Goal: Communication & Community: Answer question/provide support

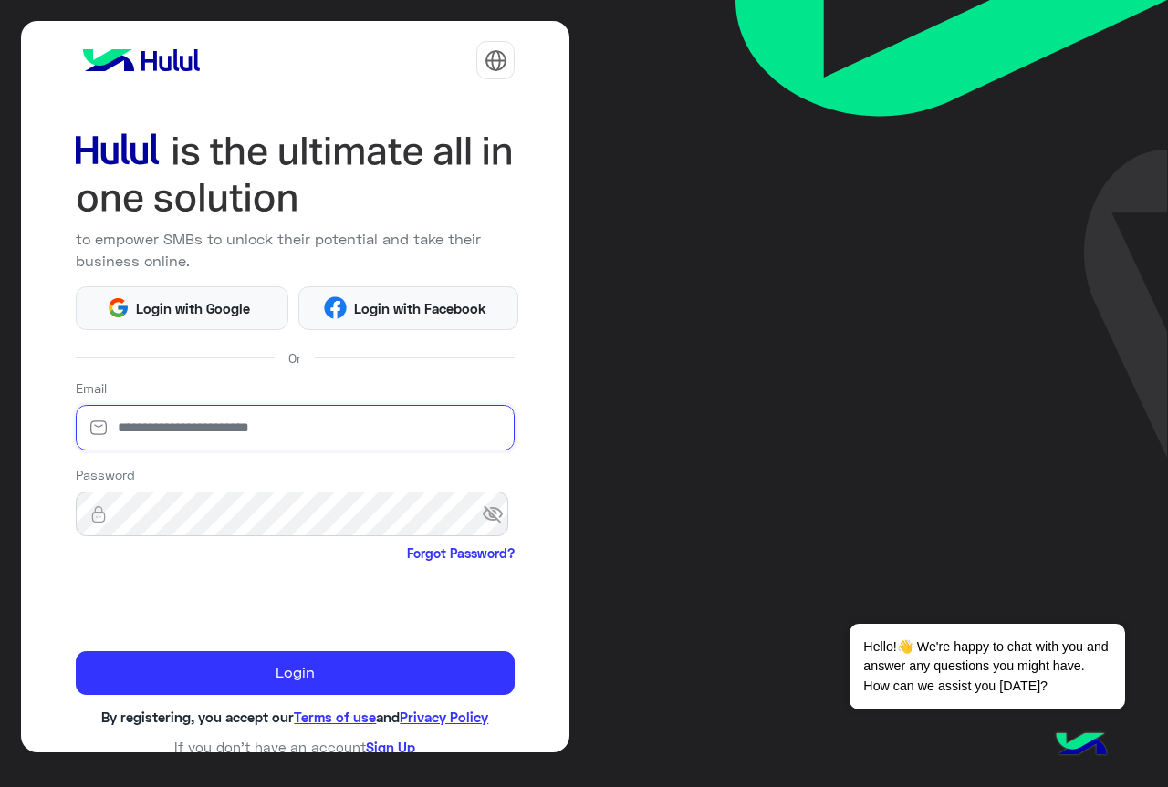
click at [235, 429] on input "email" at bounding box center [296, 428] width 440 height 46
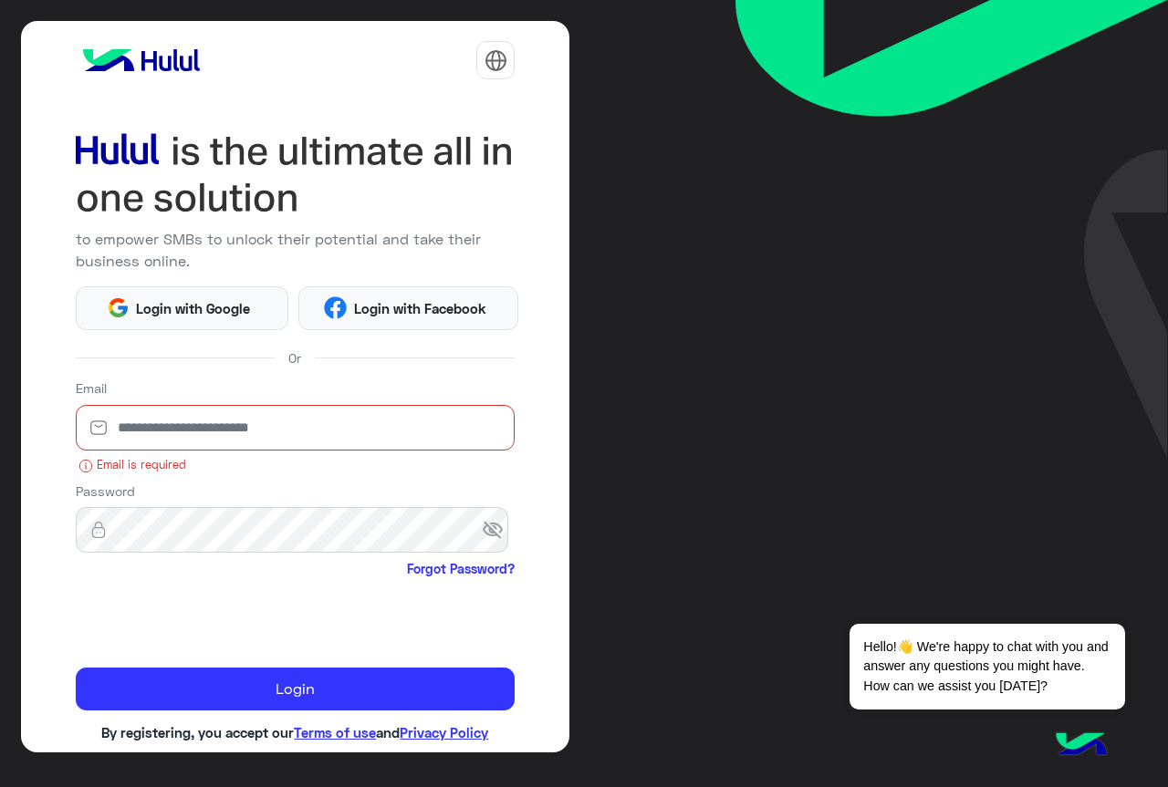
paste input "**********"
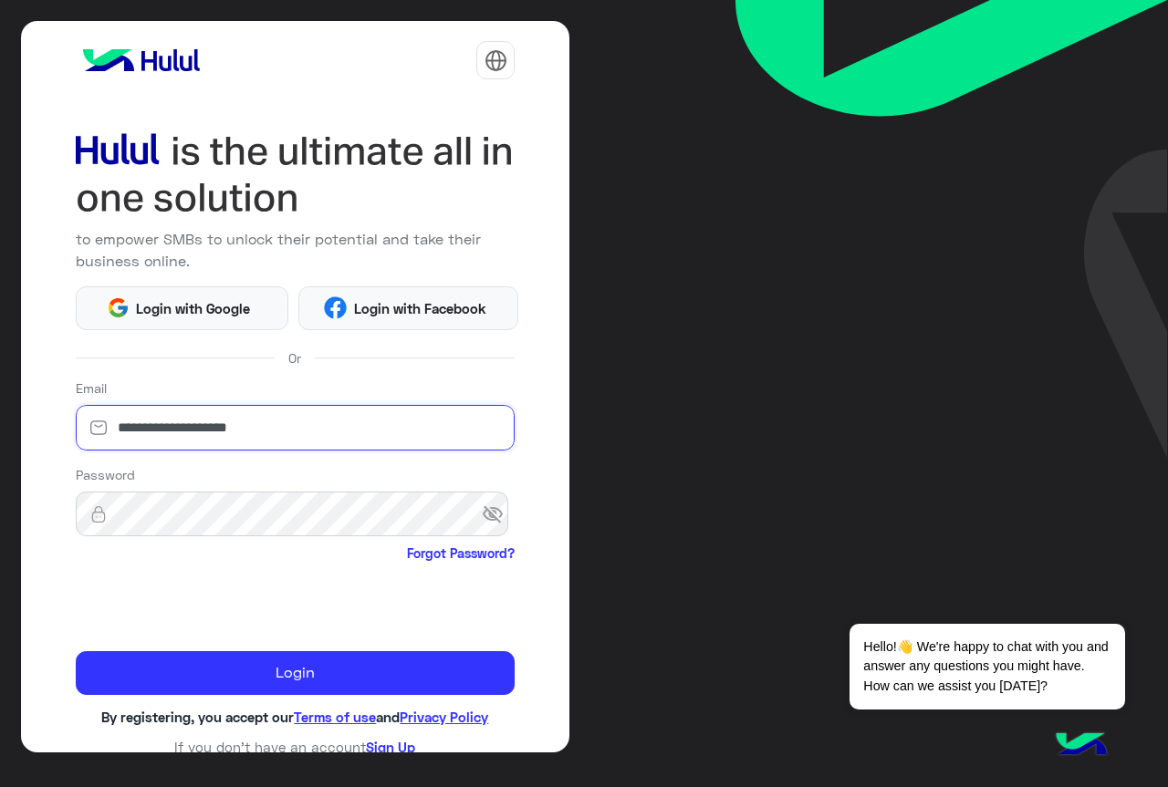
type input "**********"
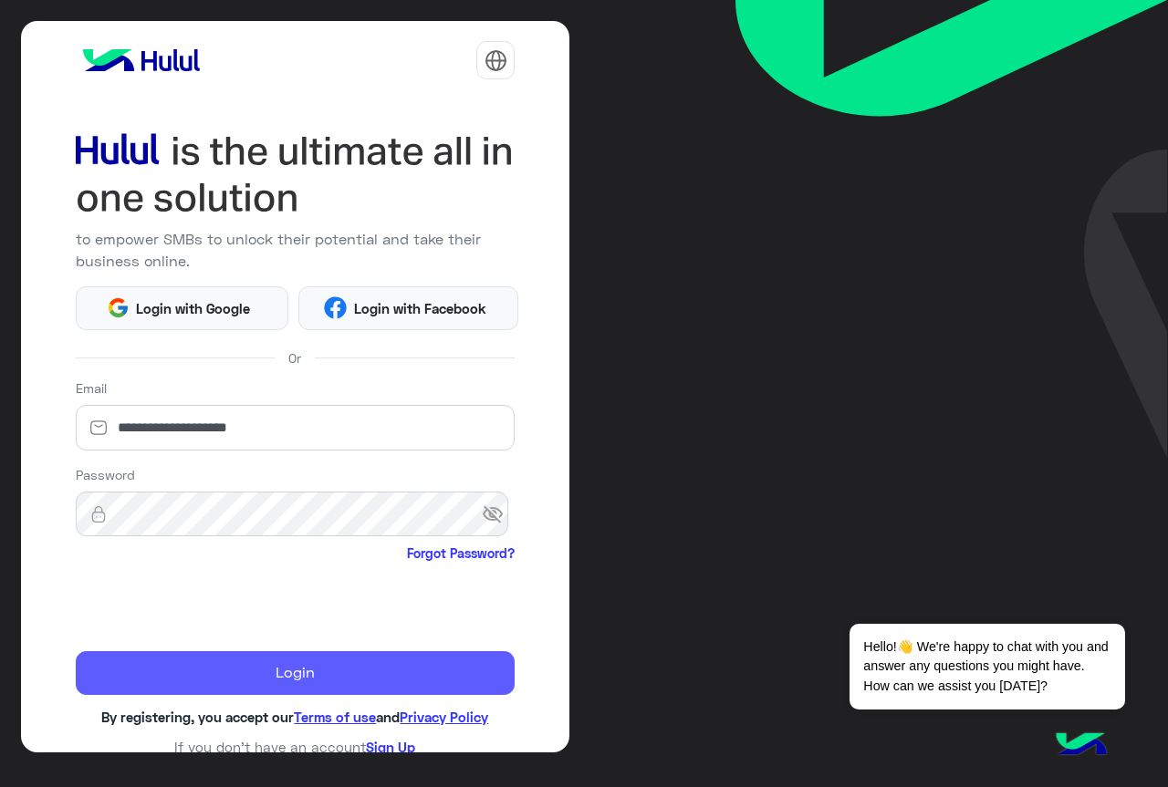
click at [291, 680] on button "Login" at bounding box center [296, 673] width 440 height 44
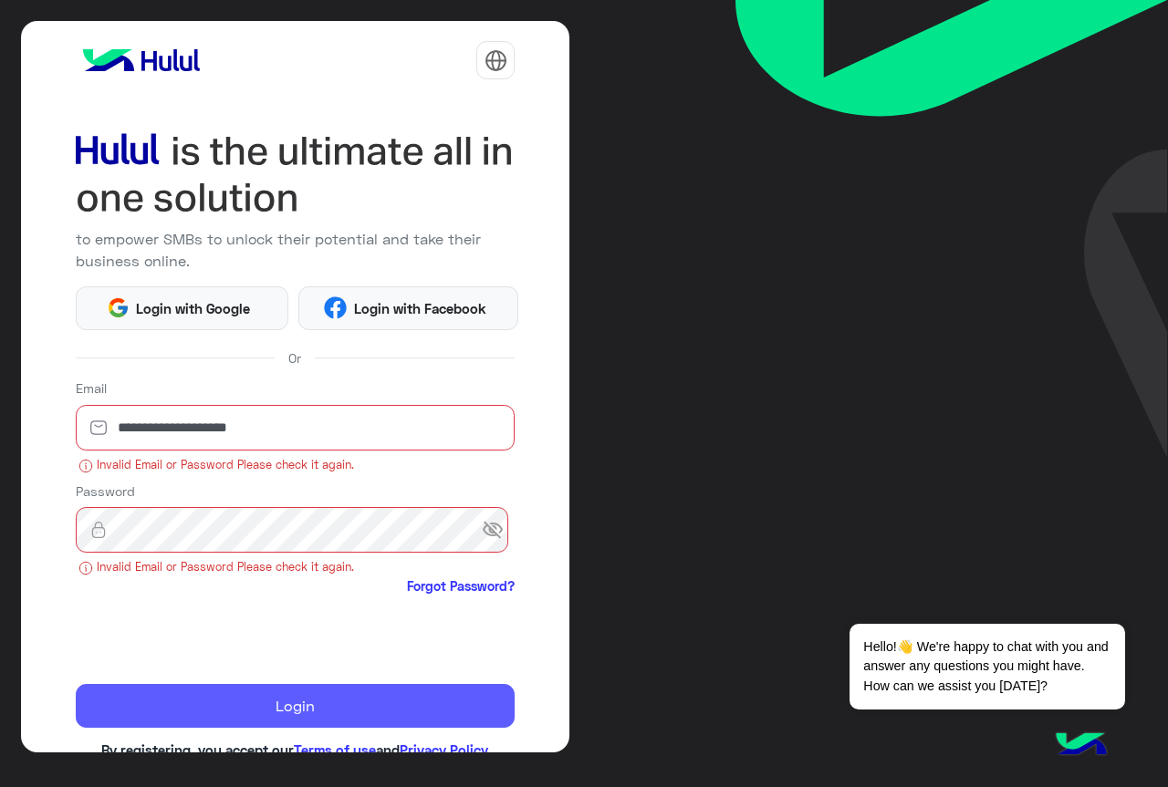
click at [216, 699] on button "Login" at bounding box center [296, 706] width 440 height 44
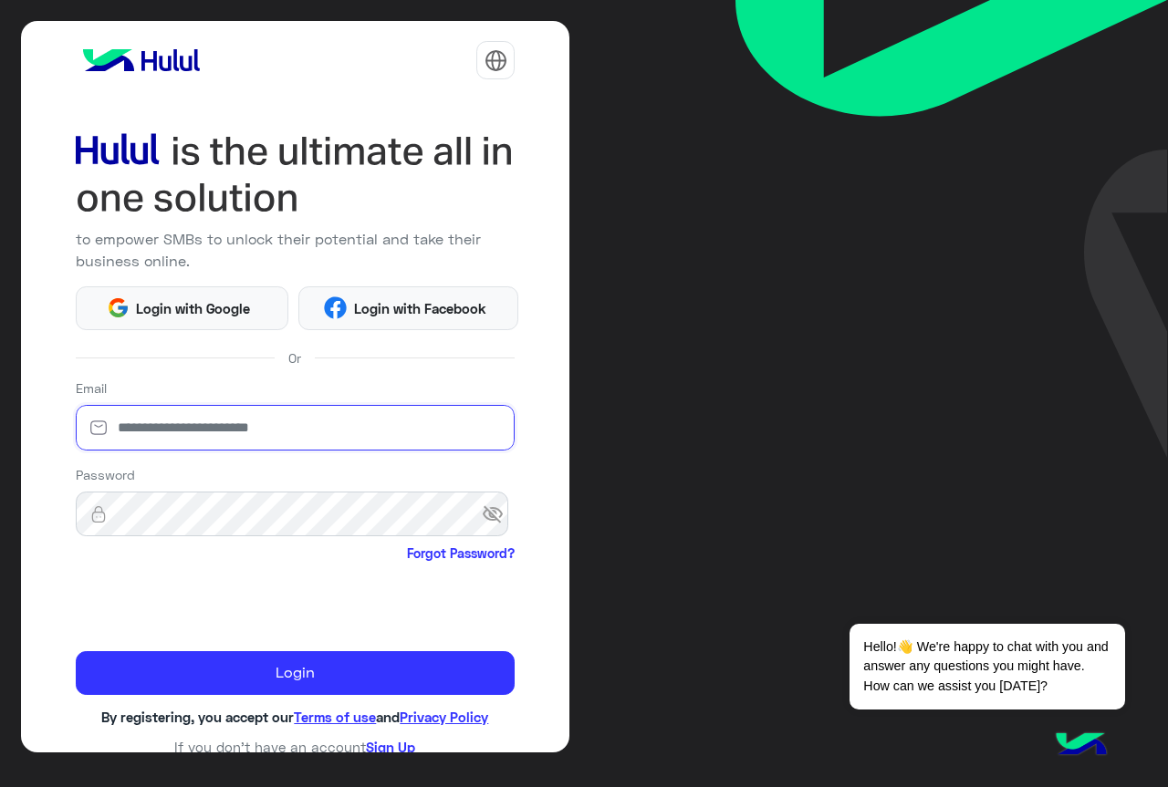
click at [212, 435] on input "email" at bounding box center [296, 428] width 440 height 46
type input "**********"
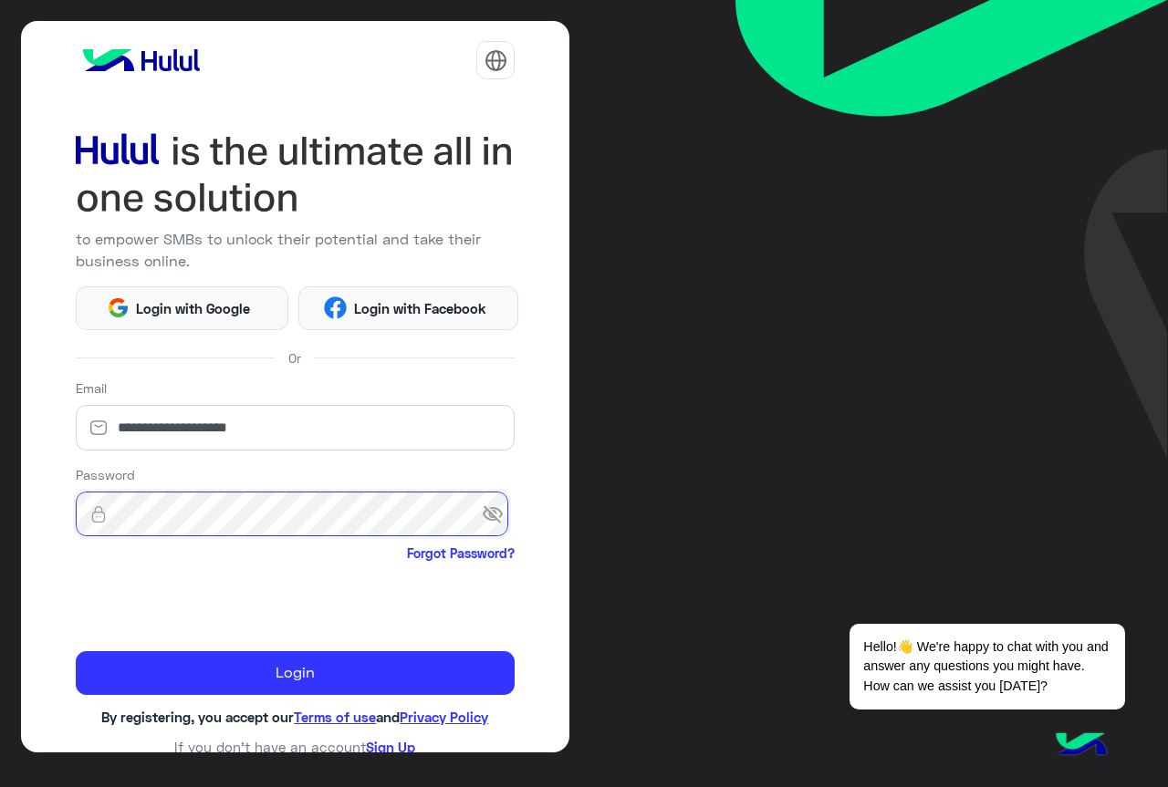
drag, startPoint x: 73, startPoint y: 609, endPoint x: 21, endPoint y: 486, distance: 133.7
click at [21, 486] on div "**********" at bounding box center [295, 387] width 549 height 733
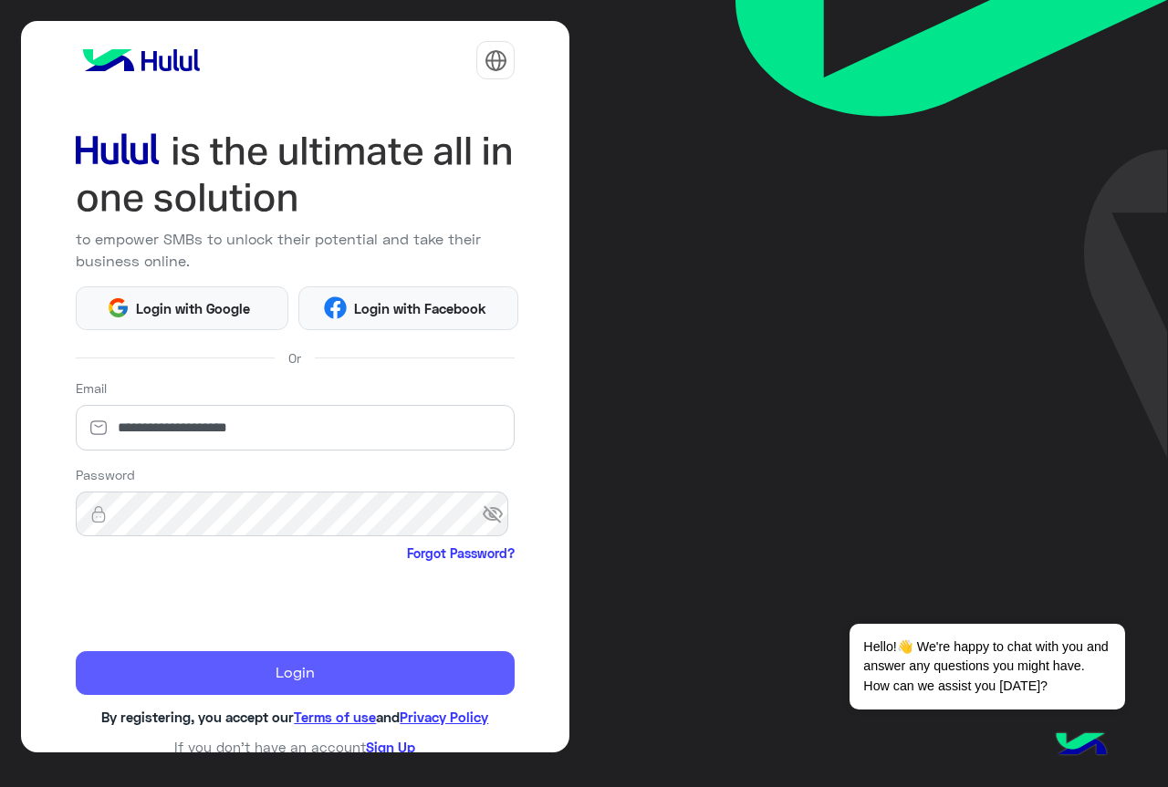
click at [161, 665] on button "Login" at bounding box center [296, 673] width 440 height 44
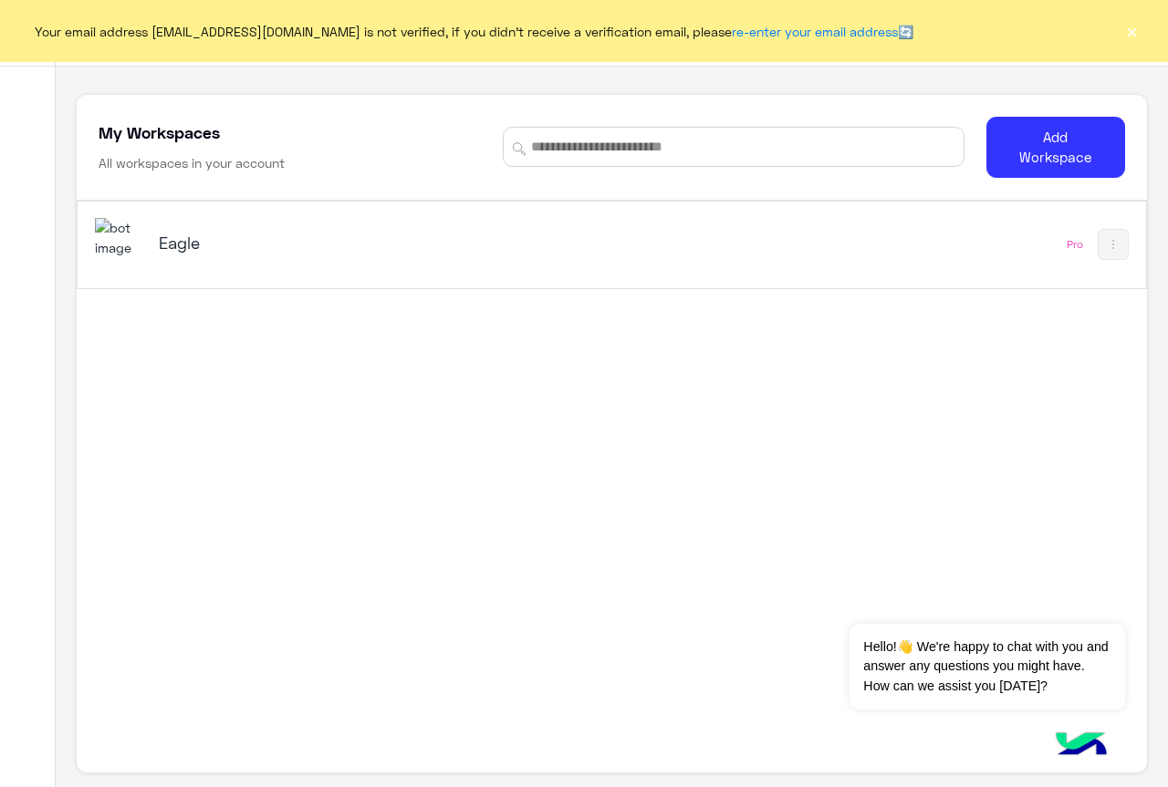
click at [172, 250] on h5 "Eagle" at bounding box center [345, 243] width 372 height 22
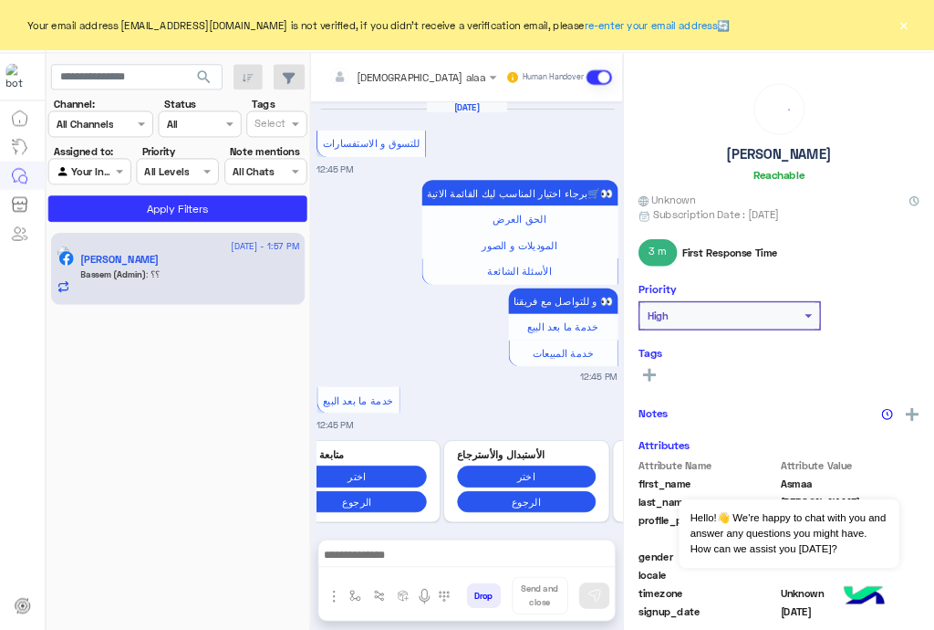
scroll to position [1147, 0]
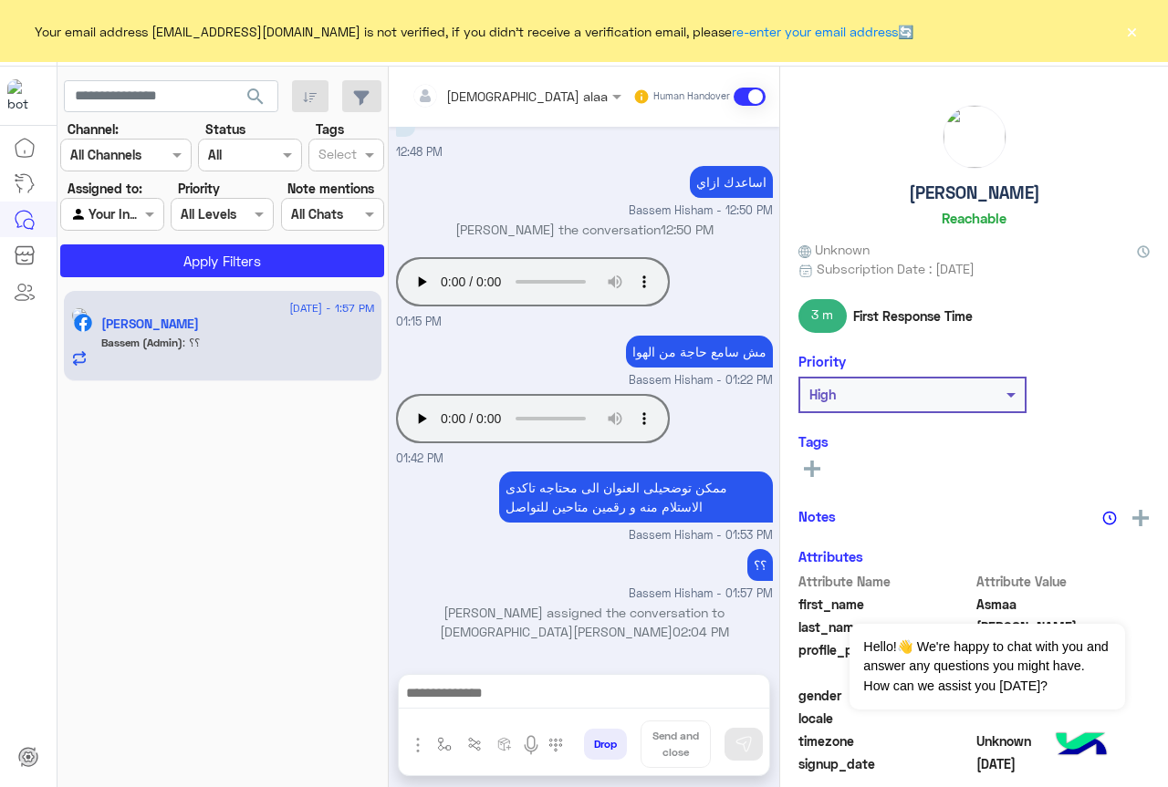
click at [1136, 30] on button "×" at bounding box center [1131, 31] width 18 height 18
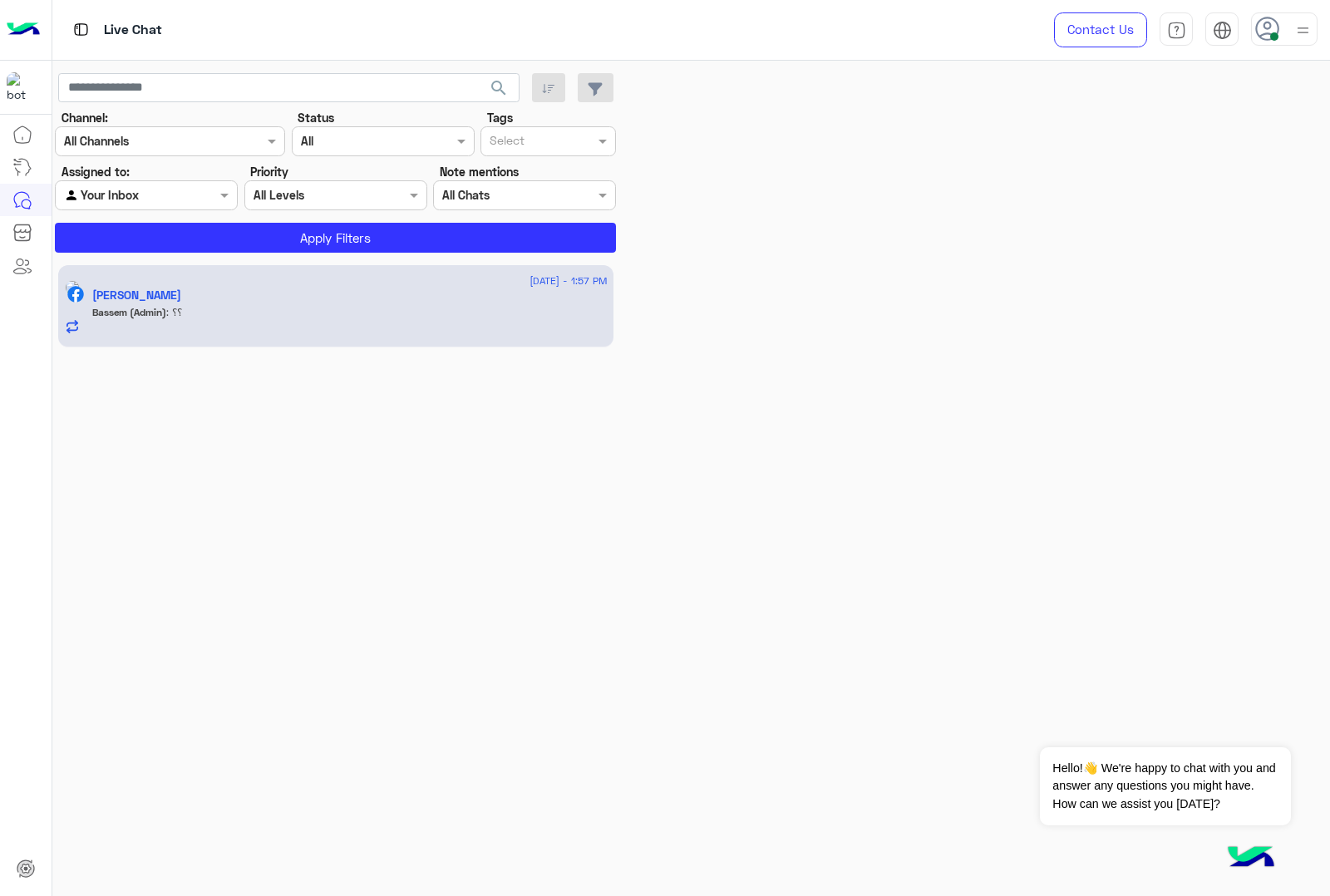
scroll to position [815, 0]
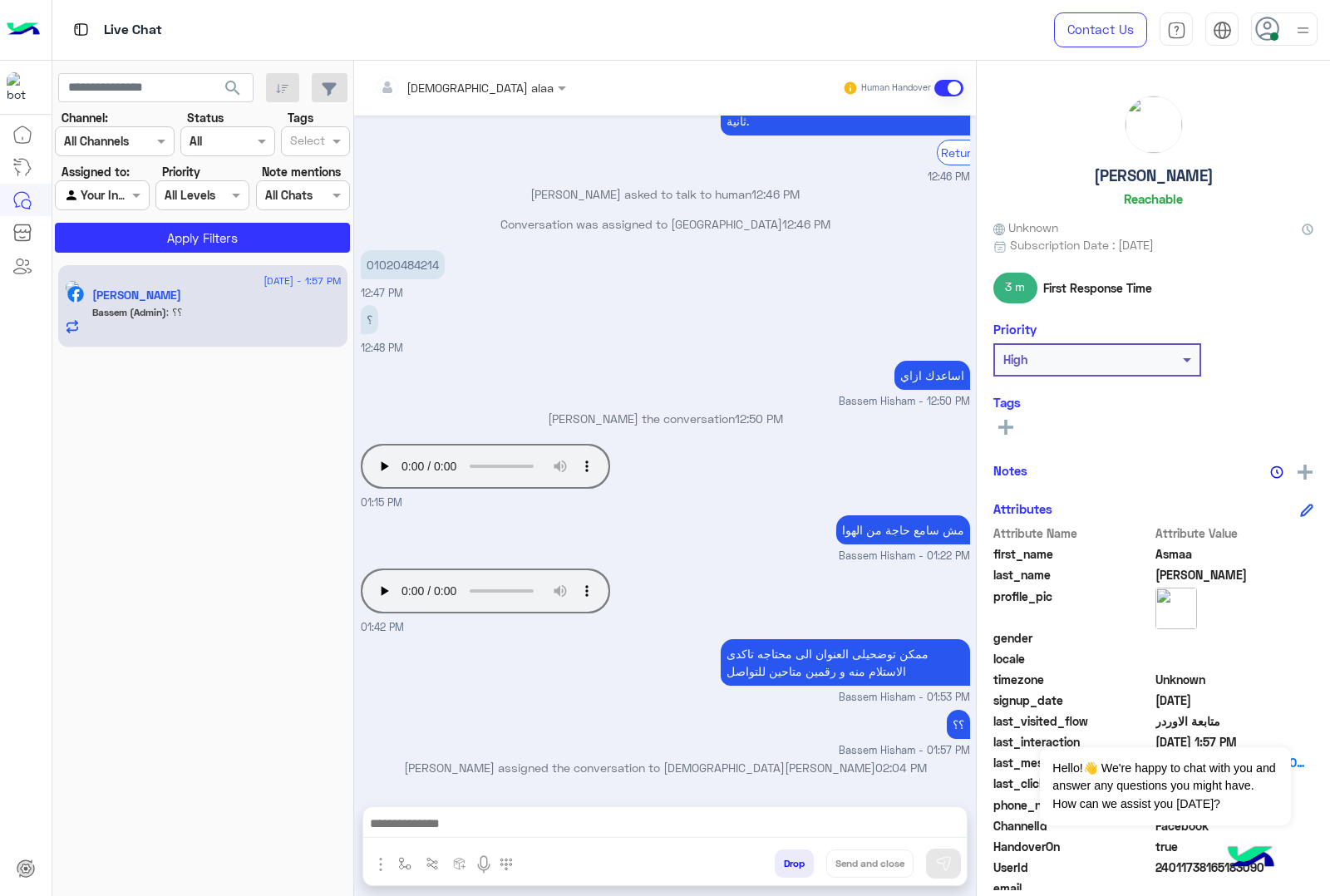
click at [232, 388] on div "26 August - 1:57 PM Asmaa Anas Bassem (Admin) : ؟؟" at bounding box center [202, 580] width 302 height 643
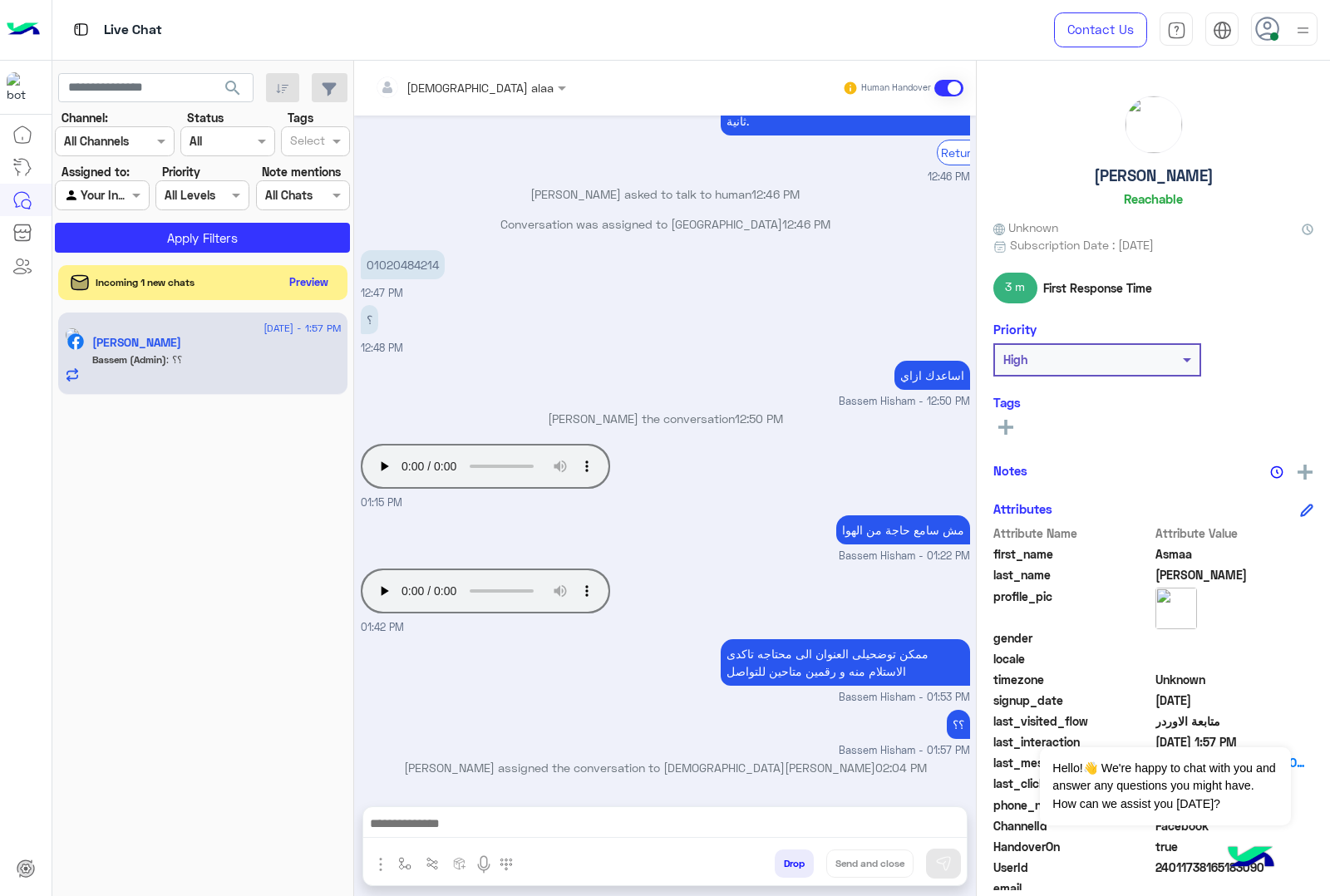
click at [305, 280] on button "Preview" at bounding box center [309, 281] width 52 height 23
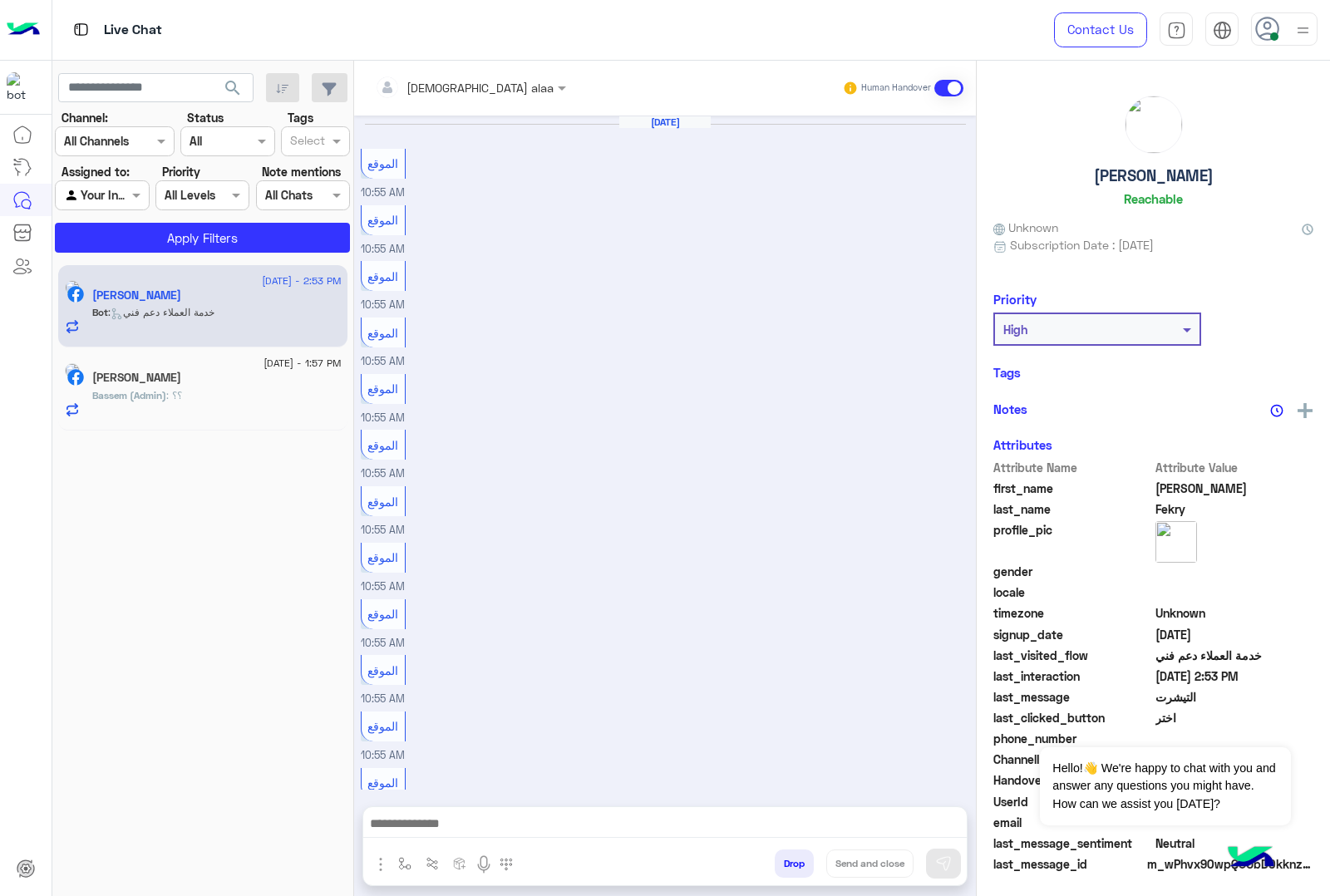
scroll to position [1538, 0]
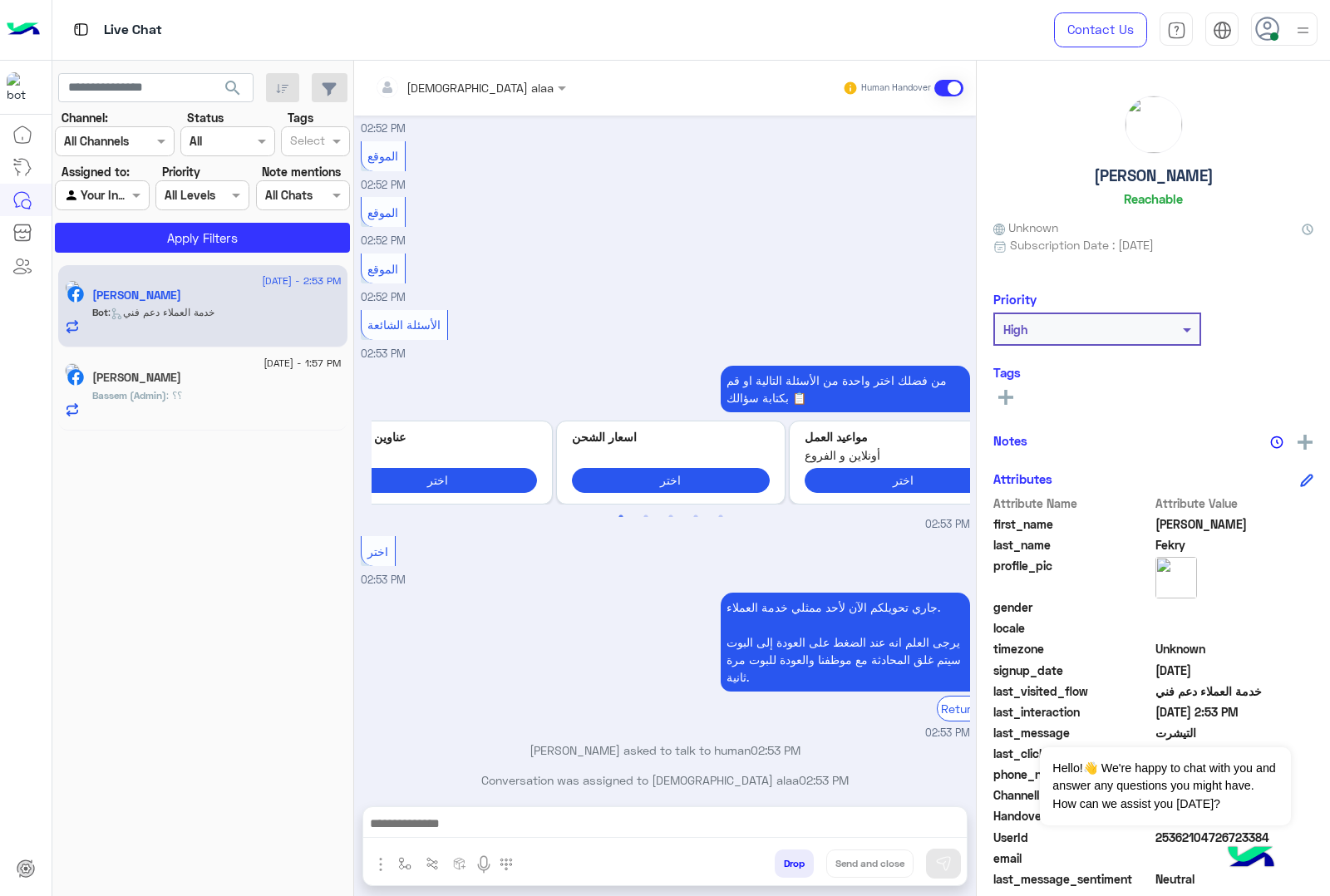
click at [261, 316] on div "Bot : خدمة العملاء دعم فني" at bounding box center [217, 320] width 250 height 29
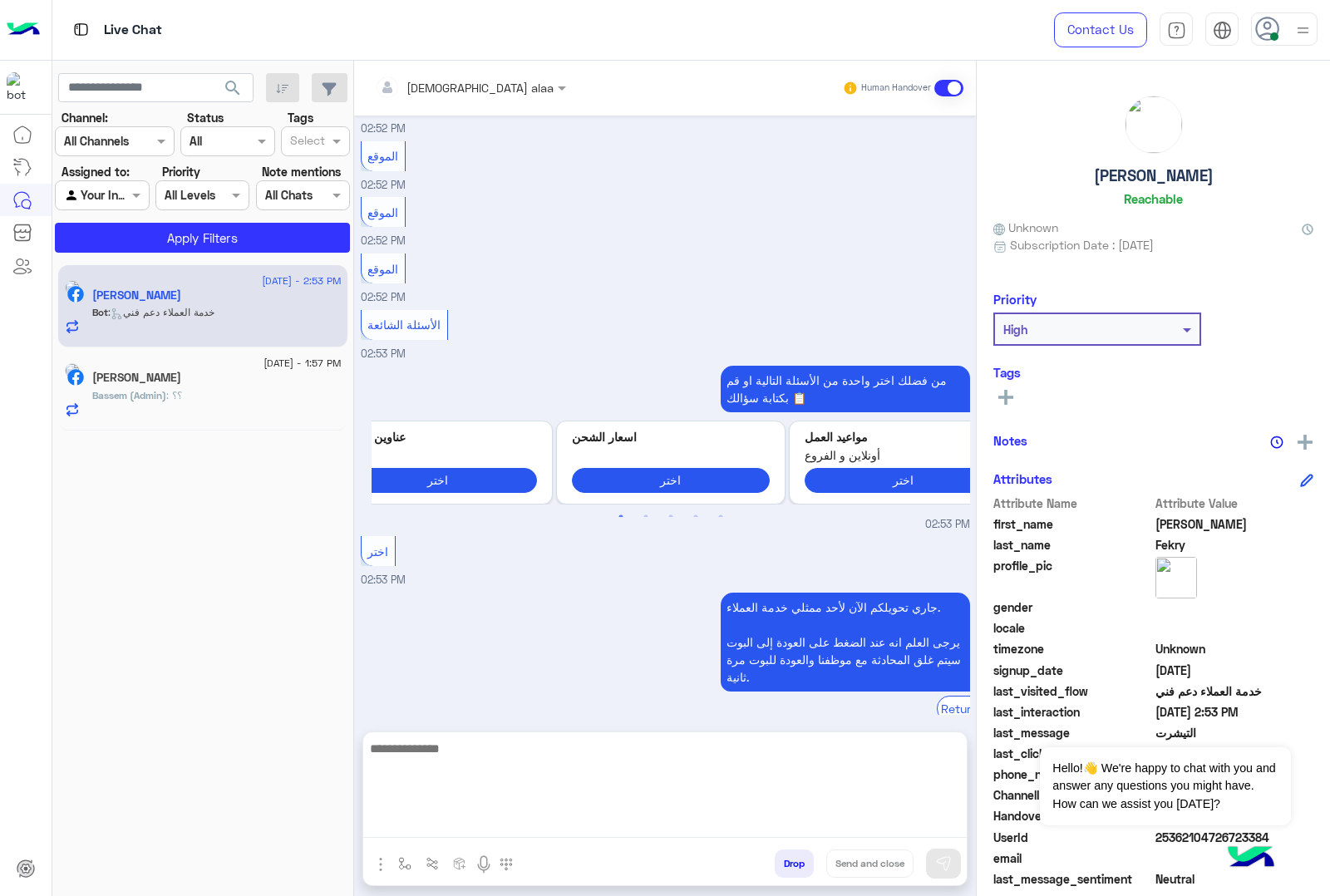
click at [644, 716] on textarea at bounding box center [665, 787] width 603 height 99
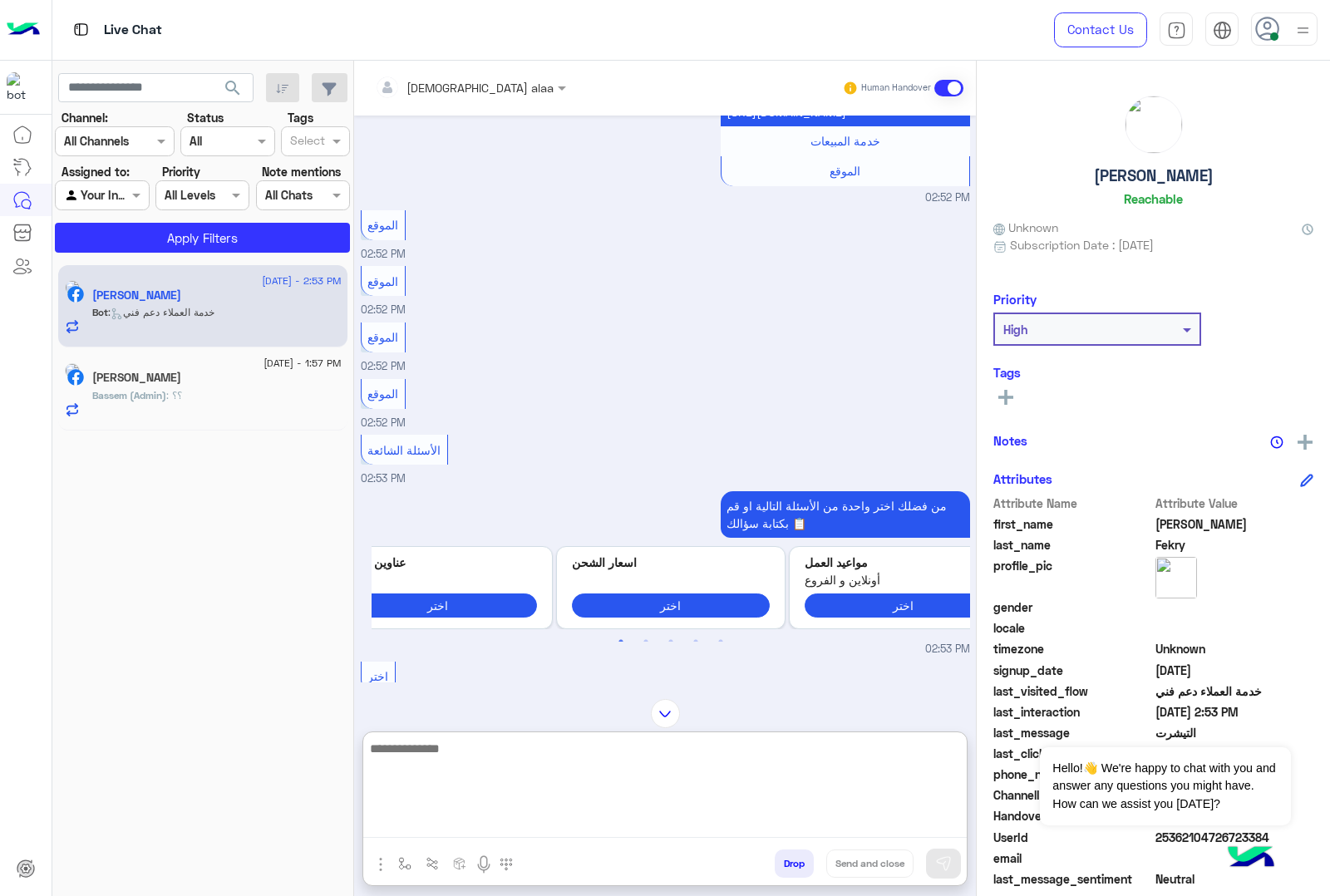
scroll to position [3989, 0]
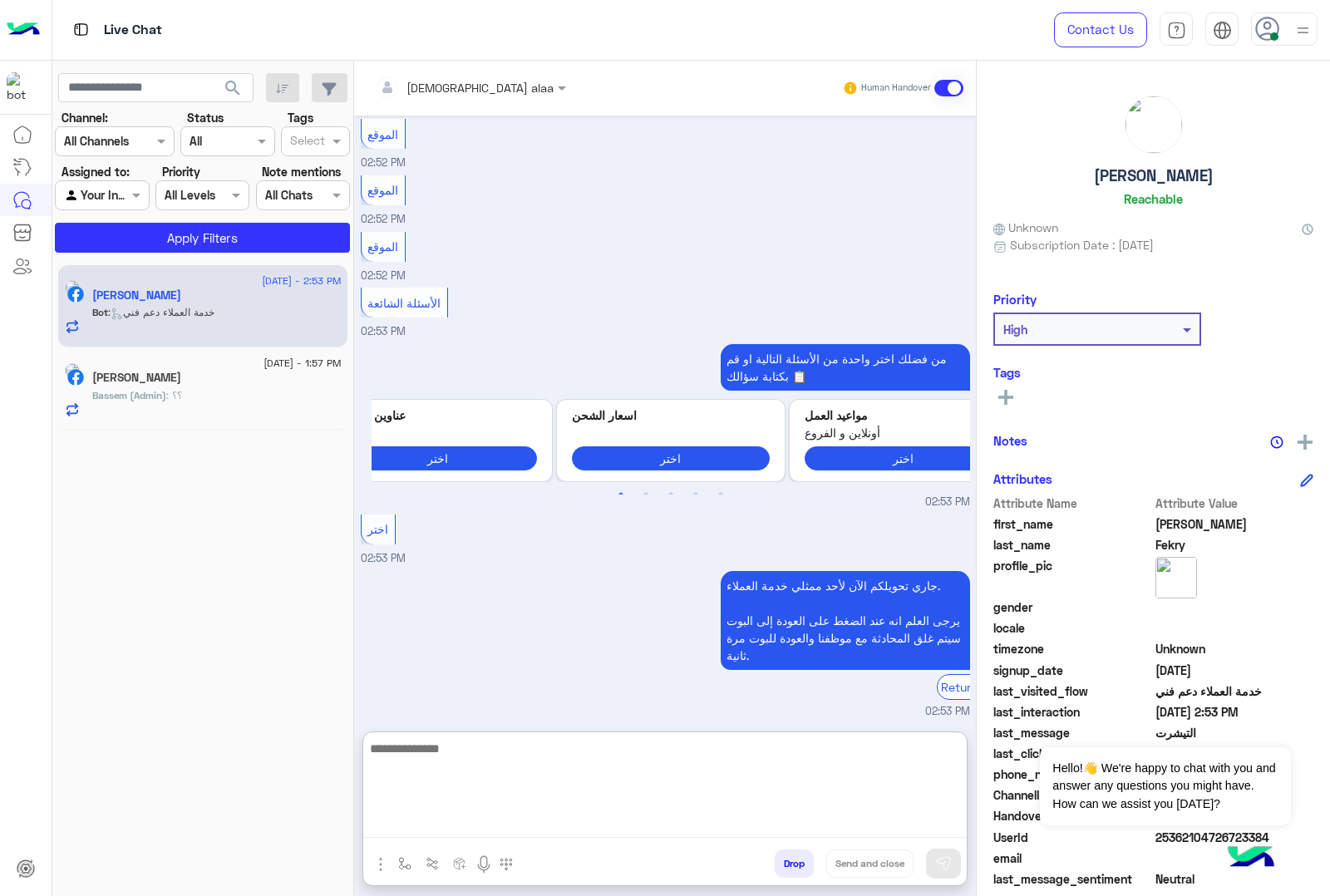
click at [576, 716] on textarea at bounding box center [665, 787] width 603 height 99
type textarea "*"
drag, startPoint x: 576, startPoint y: 761, endPoint x: 553, endPoint y: 756, distance: 23.5
click at [553, 716] on textarea at bounding box center [665, 787] width 603 height 99
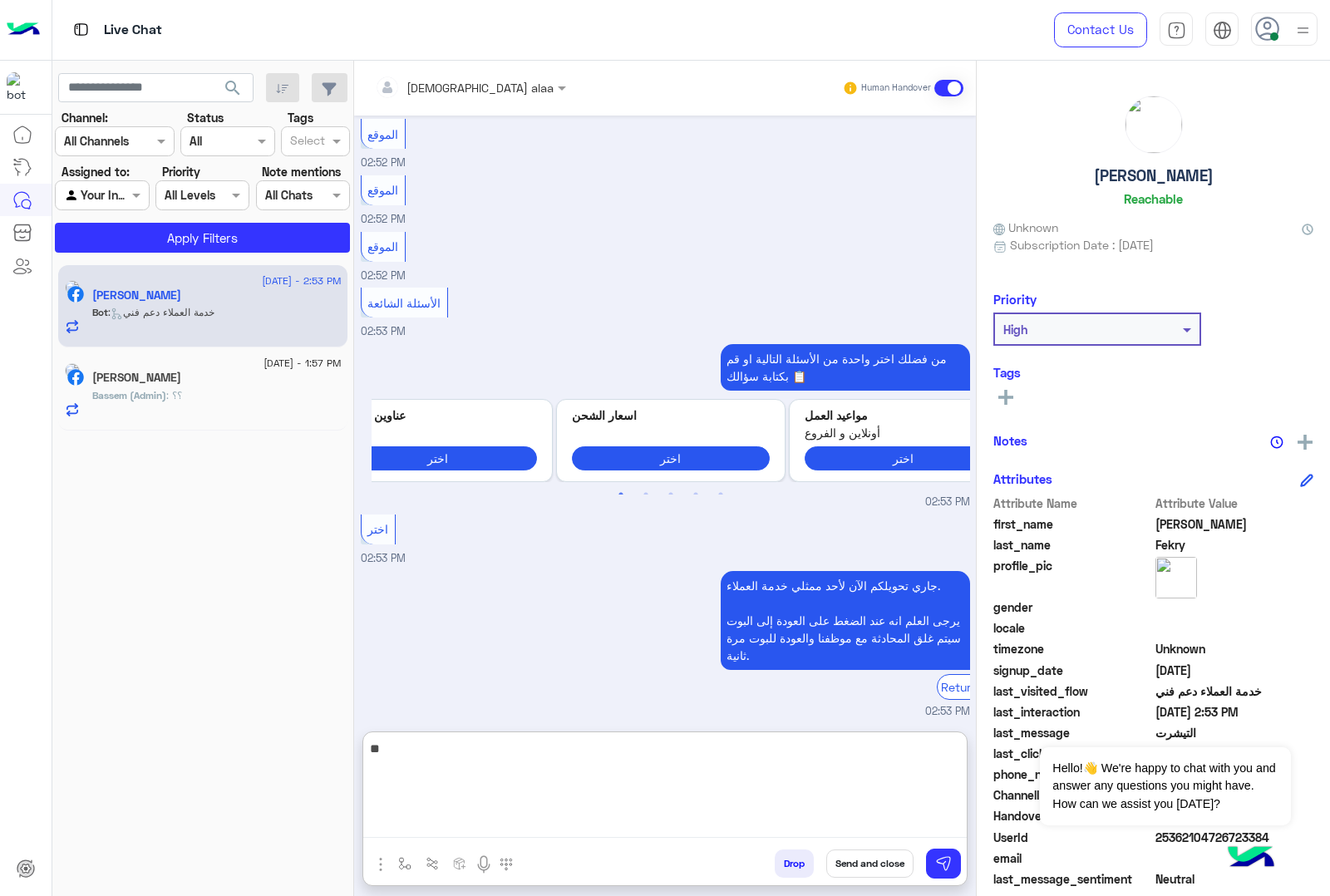
type textarea "*"
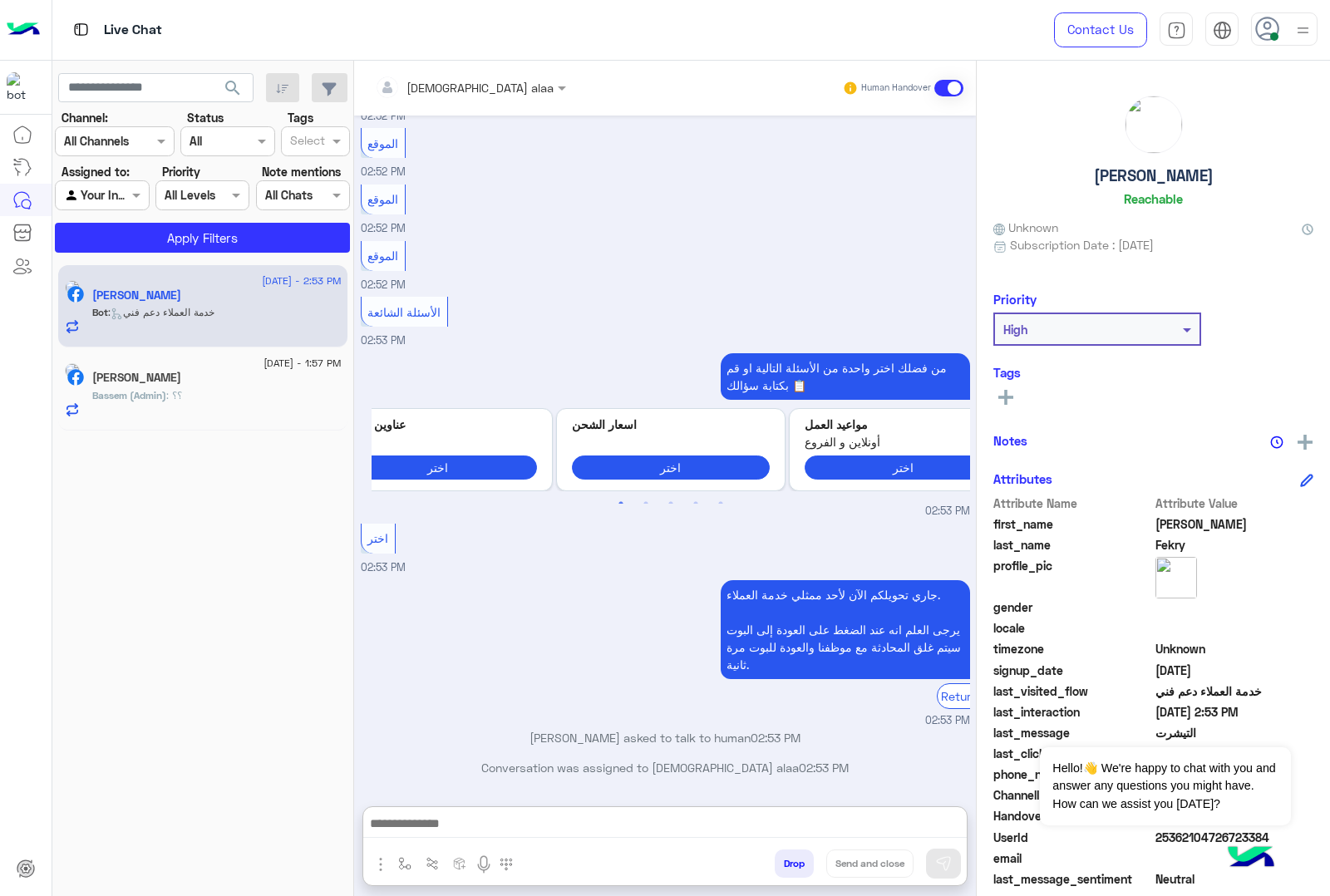
click at [1063, 176] on h5 "Michael Fekry" at bounding box center [1153, 175] width 119 height 19
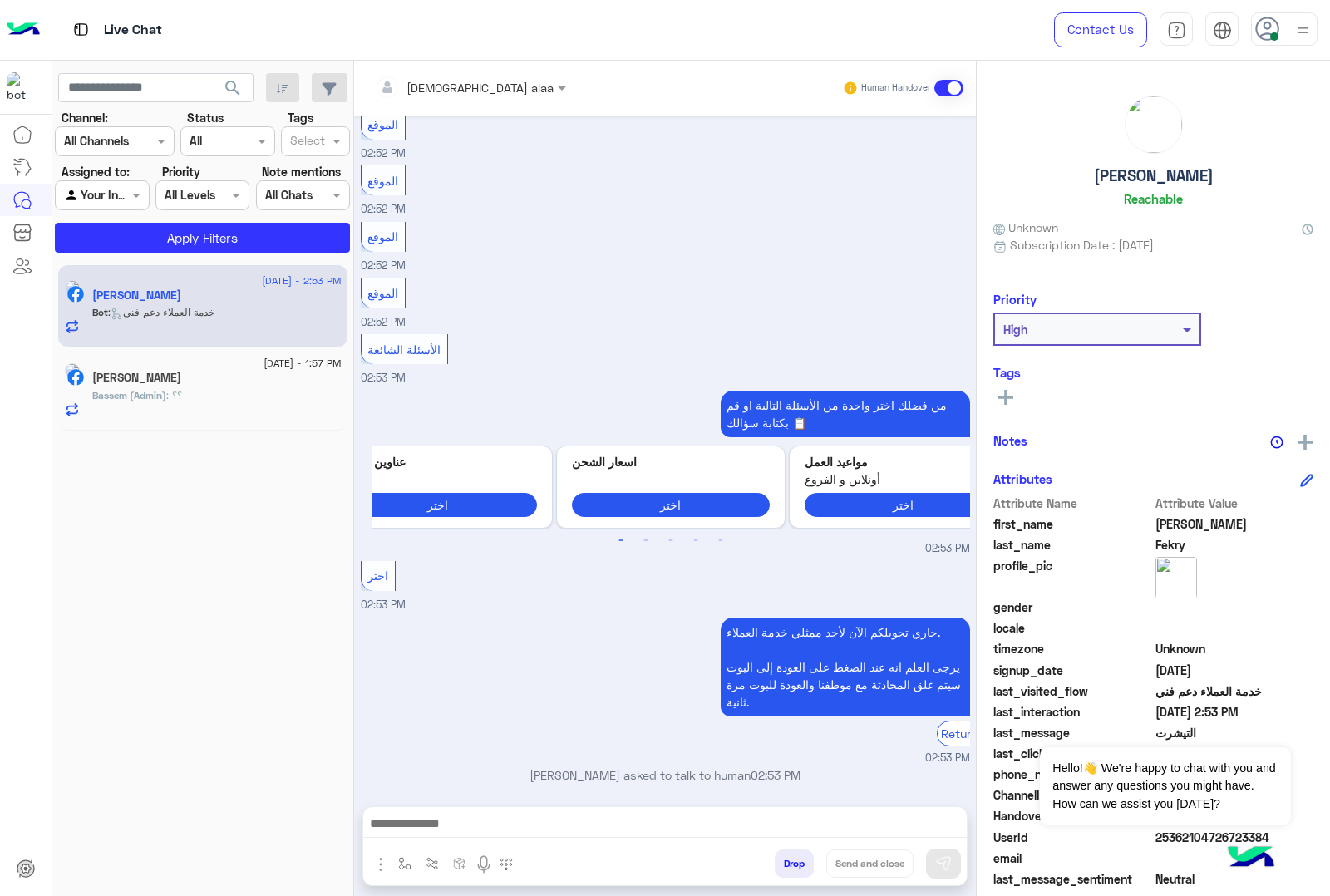
click at [1063, 176] on h5 "Michael Fekry" at bounding box center [1153, 175] width 119 height 19
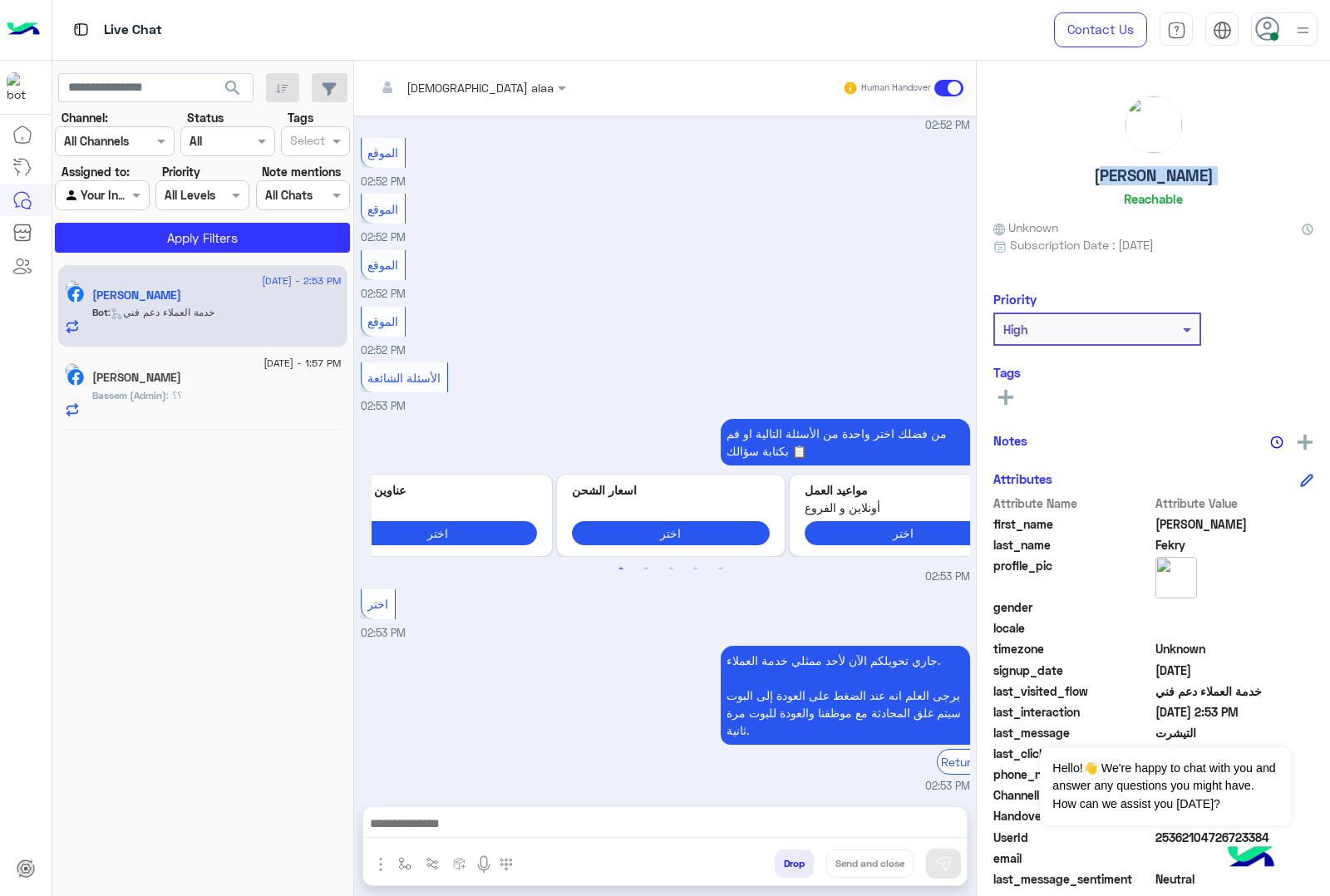
click at [1063, 176] on h5 "Michael Fekry" at bounding box center [1153, 175] width 119 height 19
copy h5 "Michael Fekry"
click at [445, 86] on div at bounding box center [470, 87] width 208 height 19
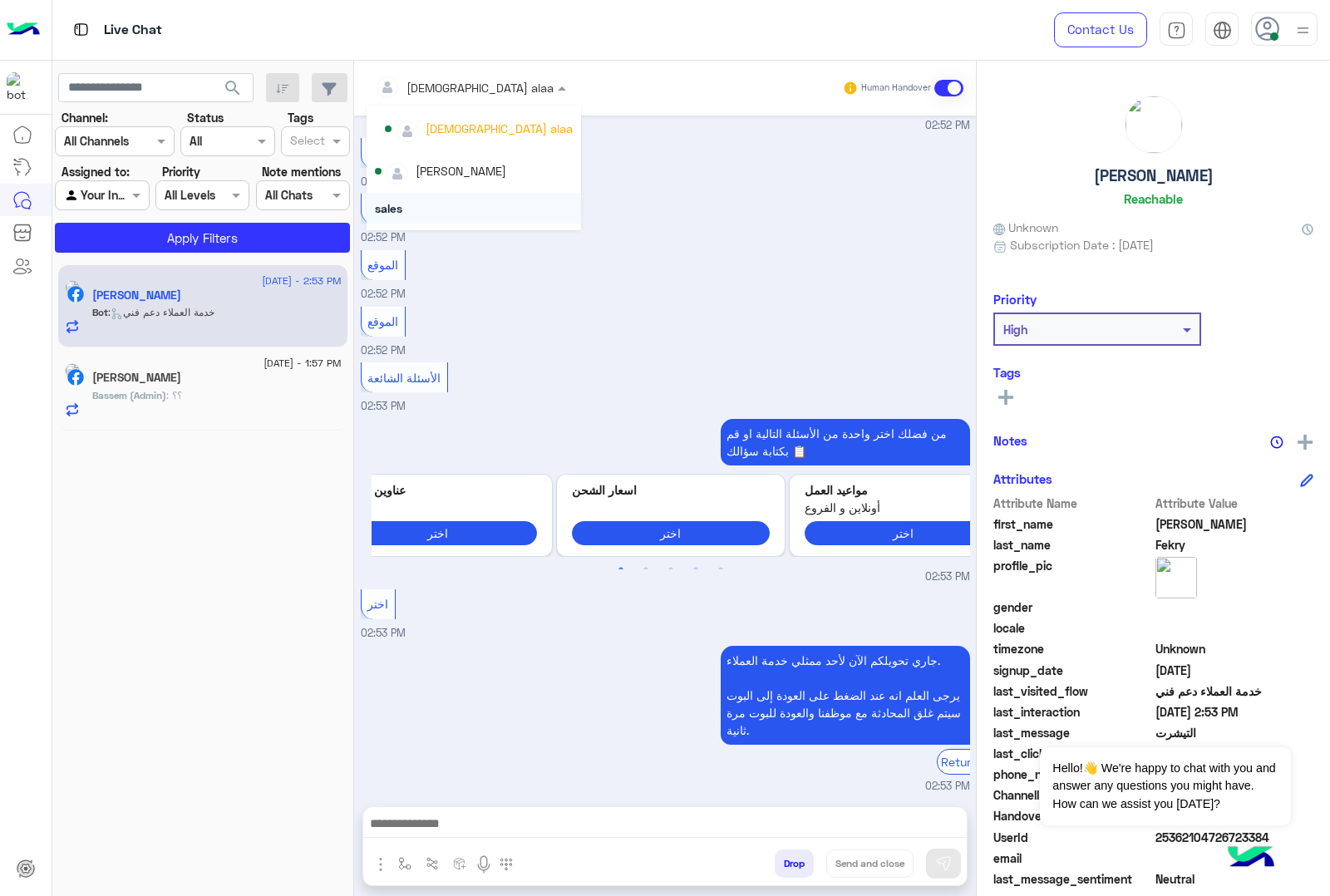
scroll to position [106, 0]
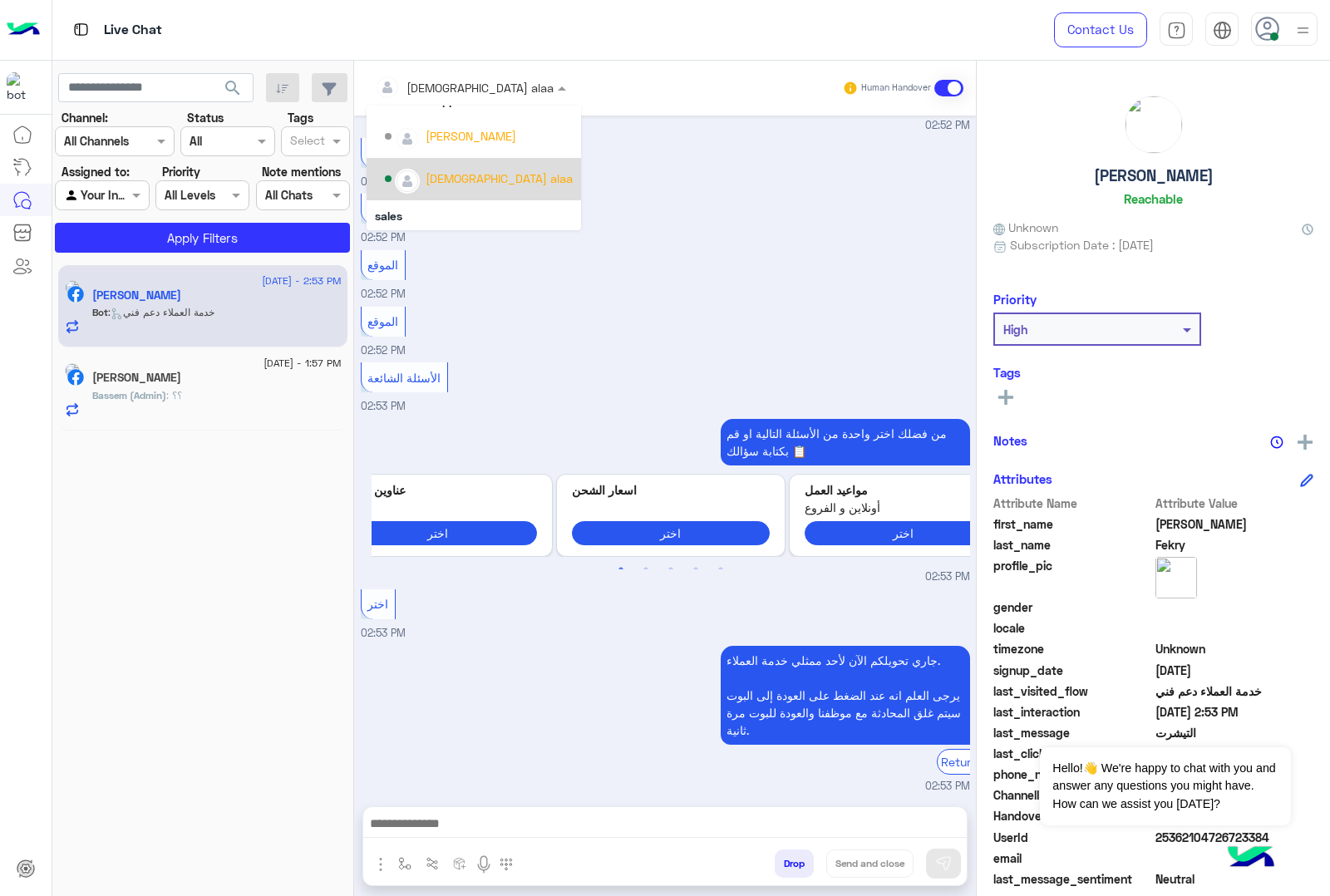
click at [458, 200] on div "sales" at bounding box center [473, 216] width 214 height 31
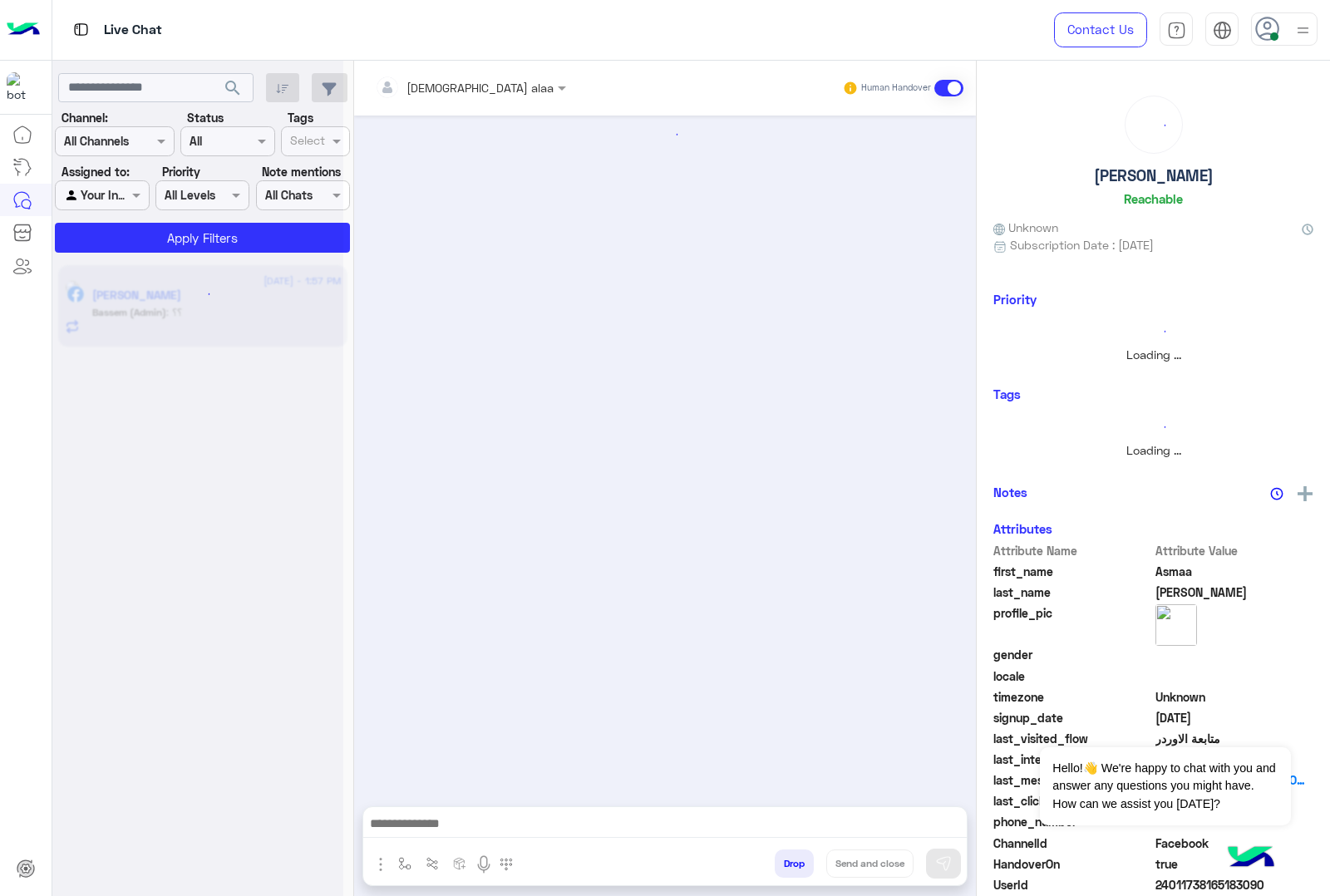
click at [445, 89] on div at bounding box center [470, 87] width 208 height 19
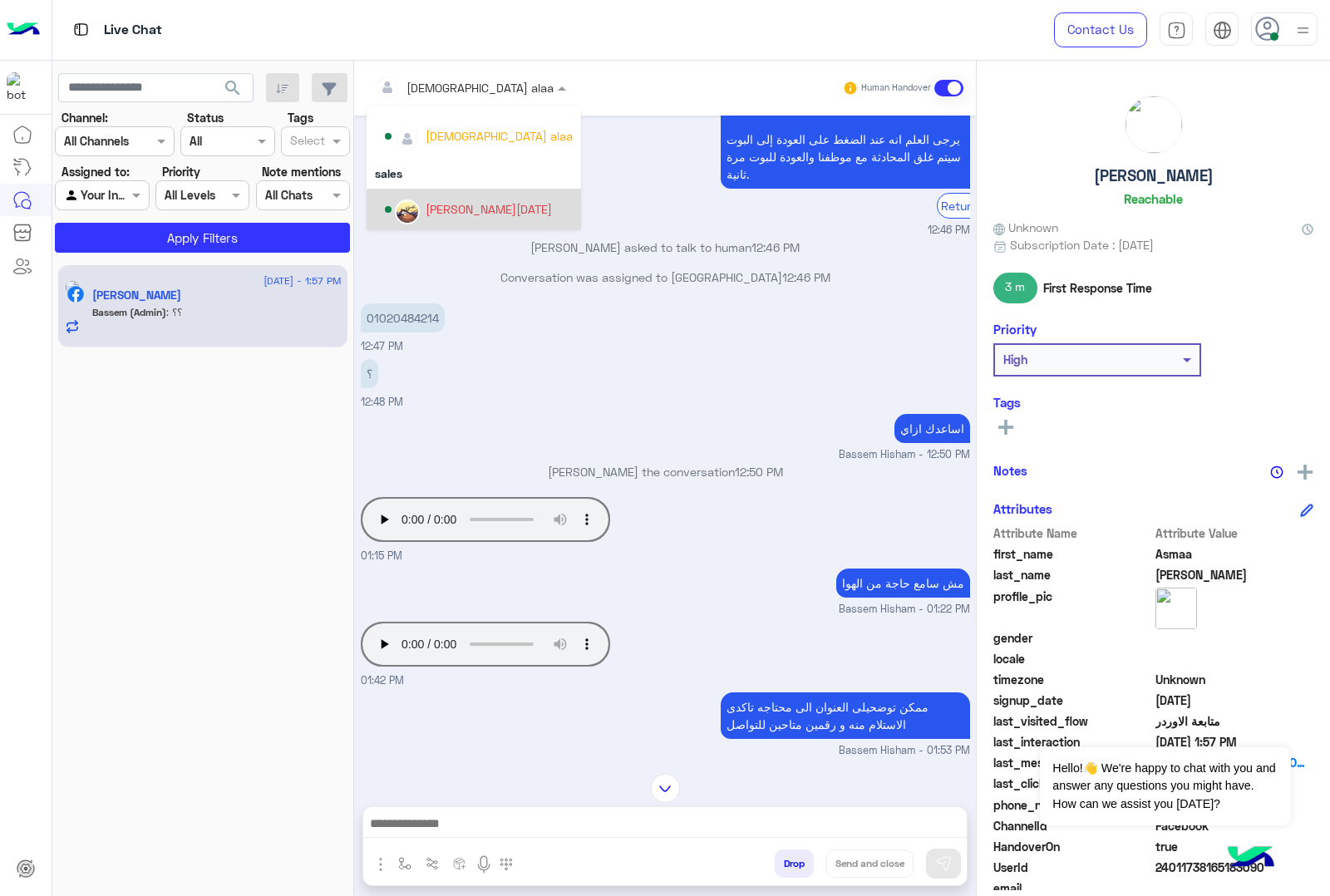
scroll to position [1456, 0]
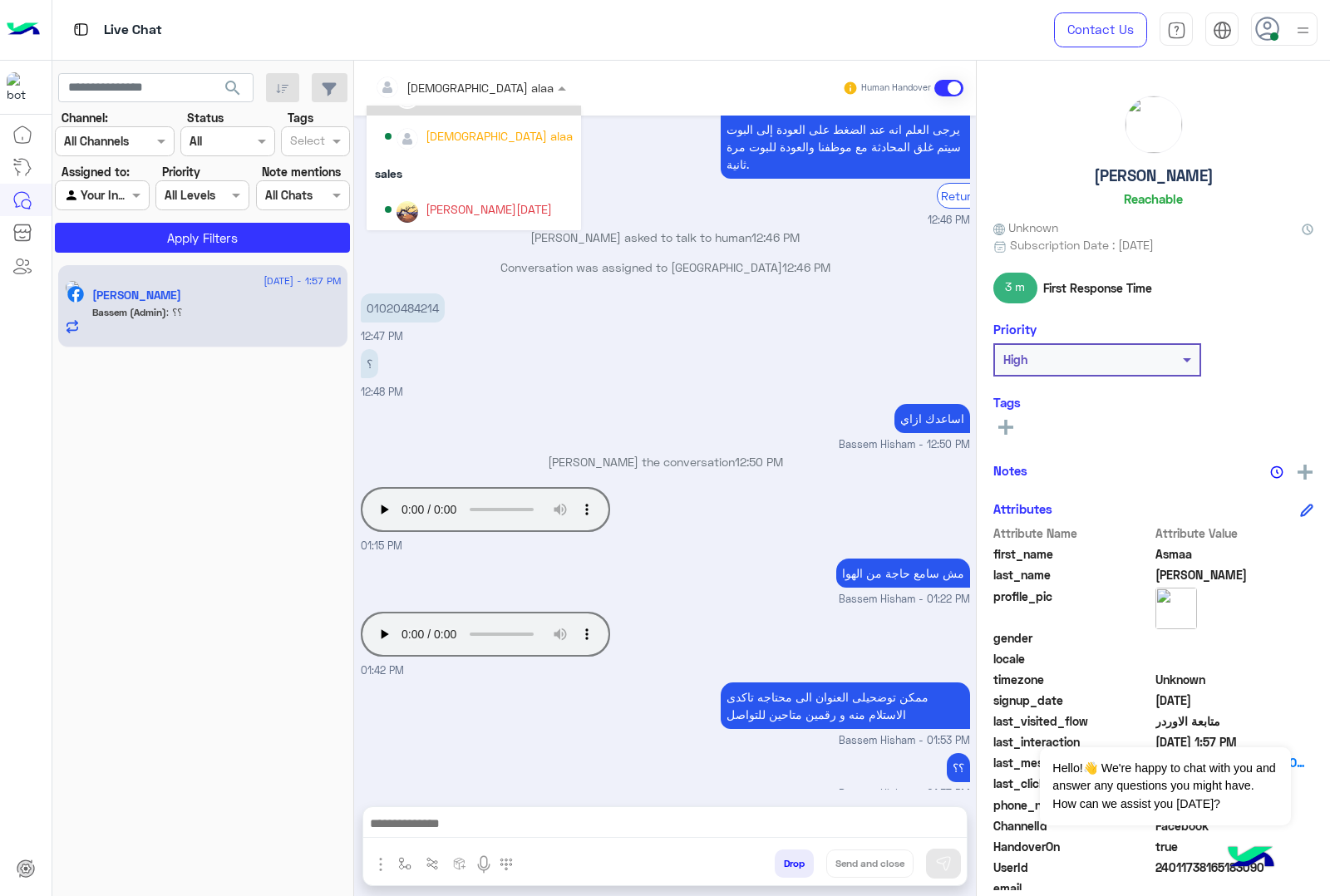
click at [554, 88] on span at bounding box center [564, 87] width 21 height 17
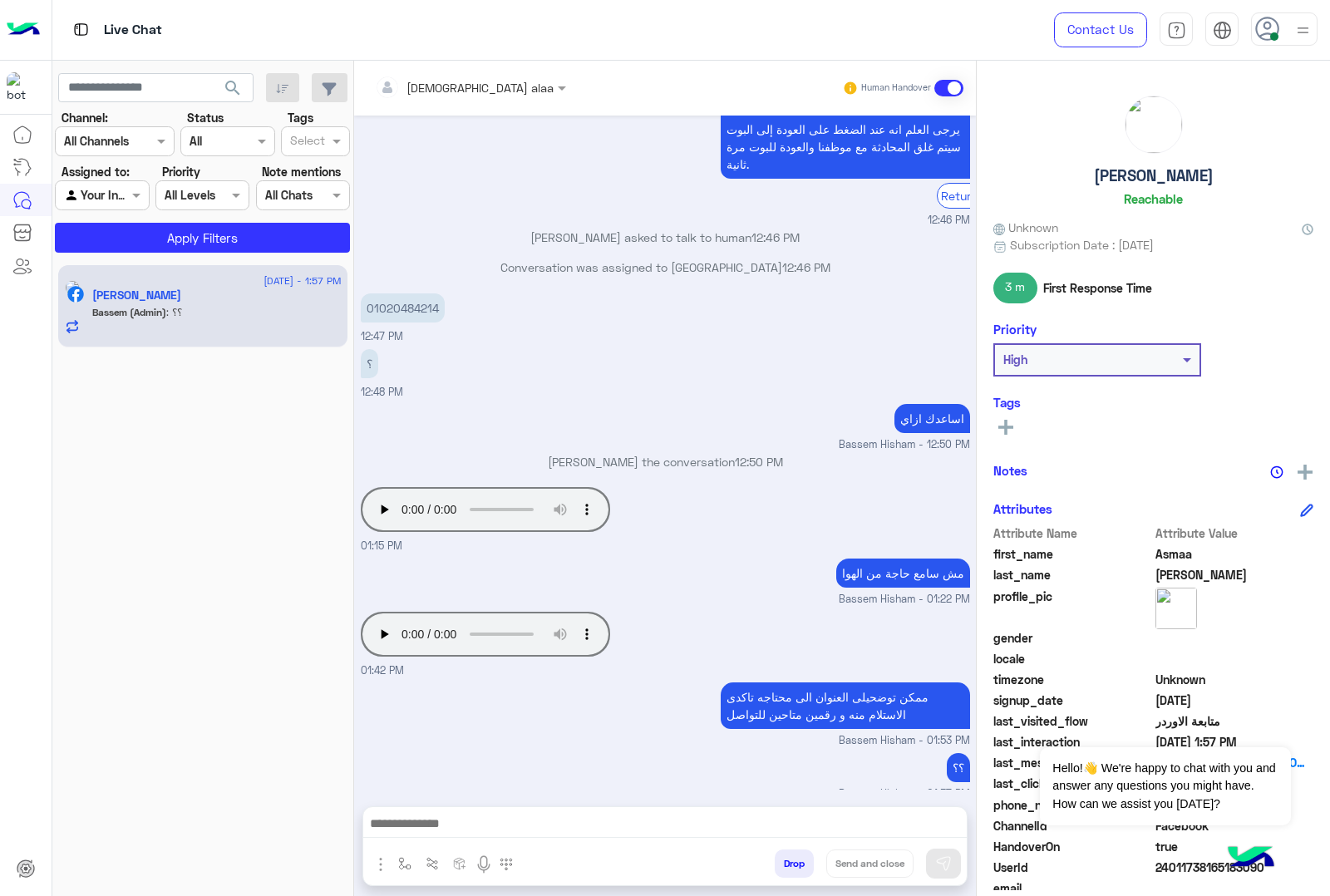
click at [262, 386] on div "26 August - 1:57 PM Asmaa Anas Bassem (Admin) : ؟؟" at bounding box center [202, 580] width 302 height 643
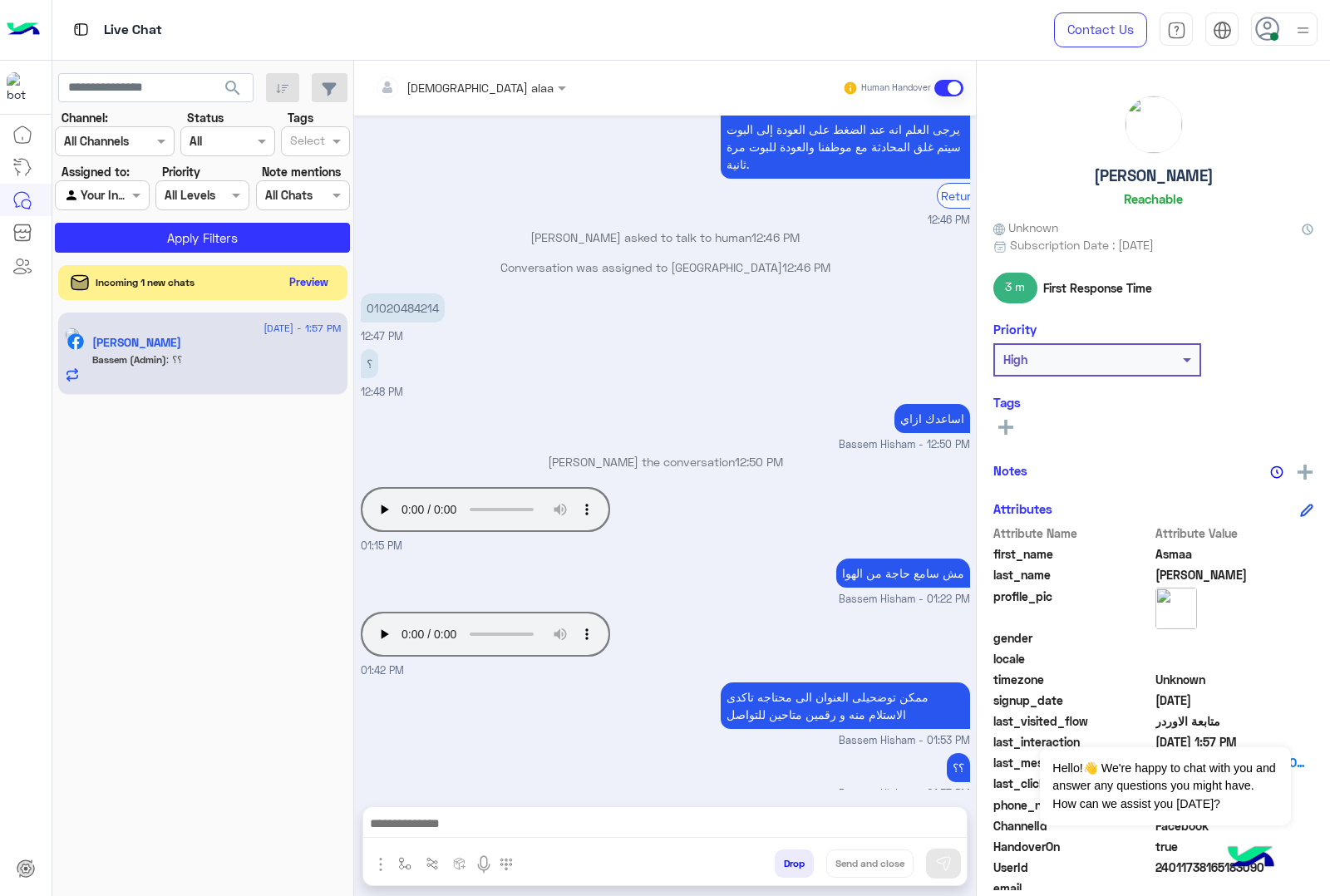
click at [306, 277] on button "Preview" at bounding box center [309, 281] width 52 height 23
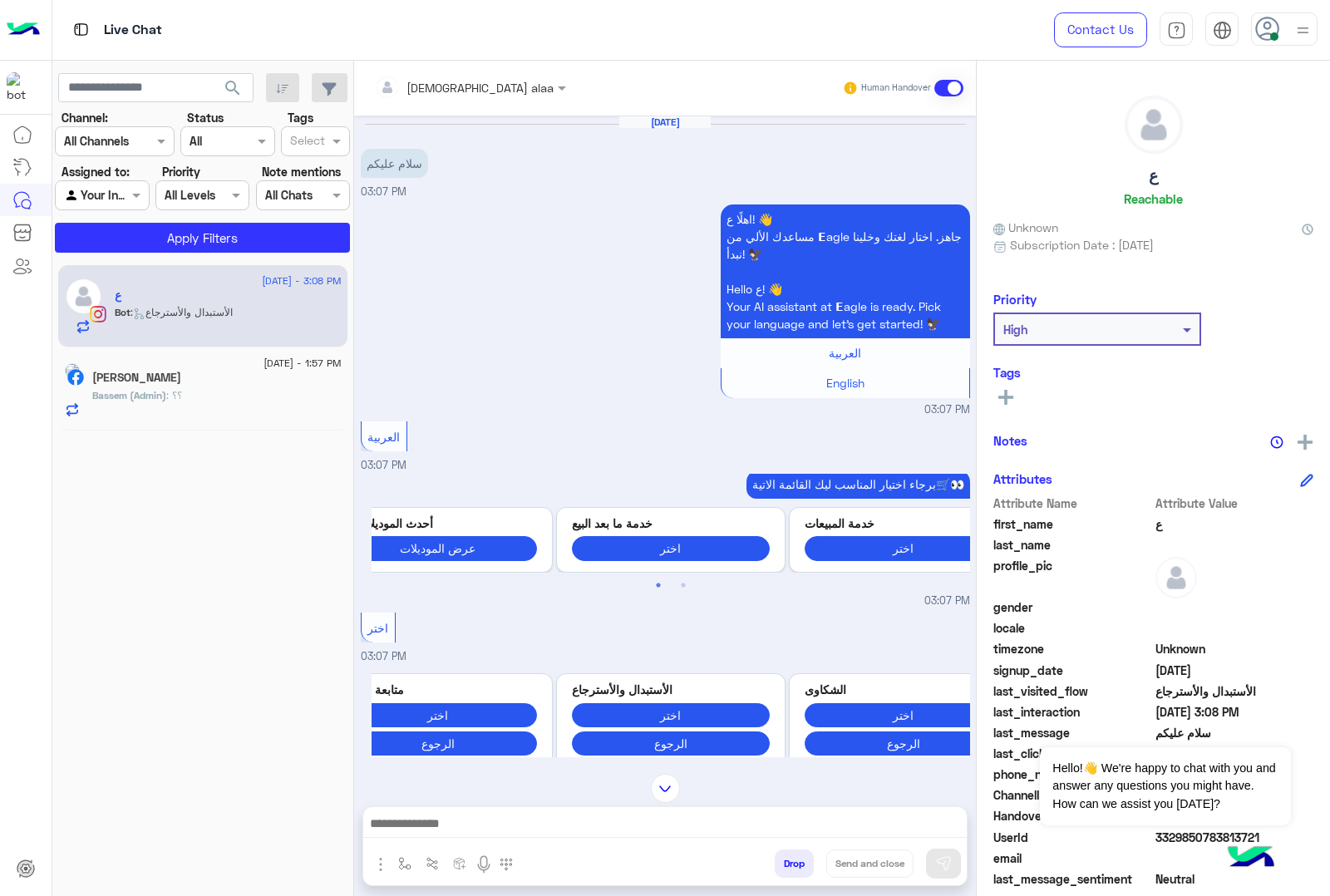
scroll to position [565, 0]
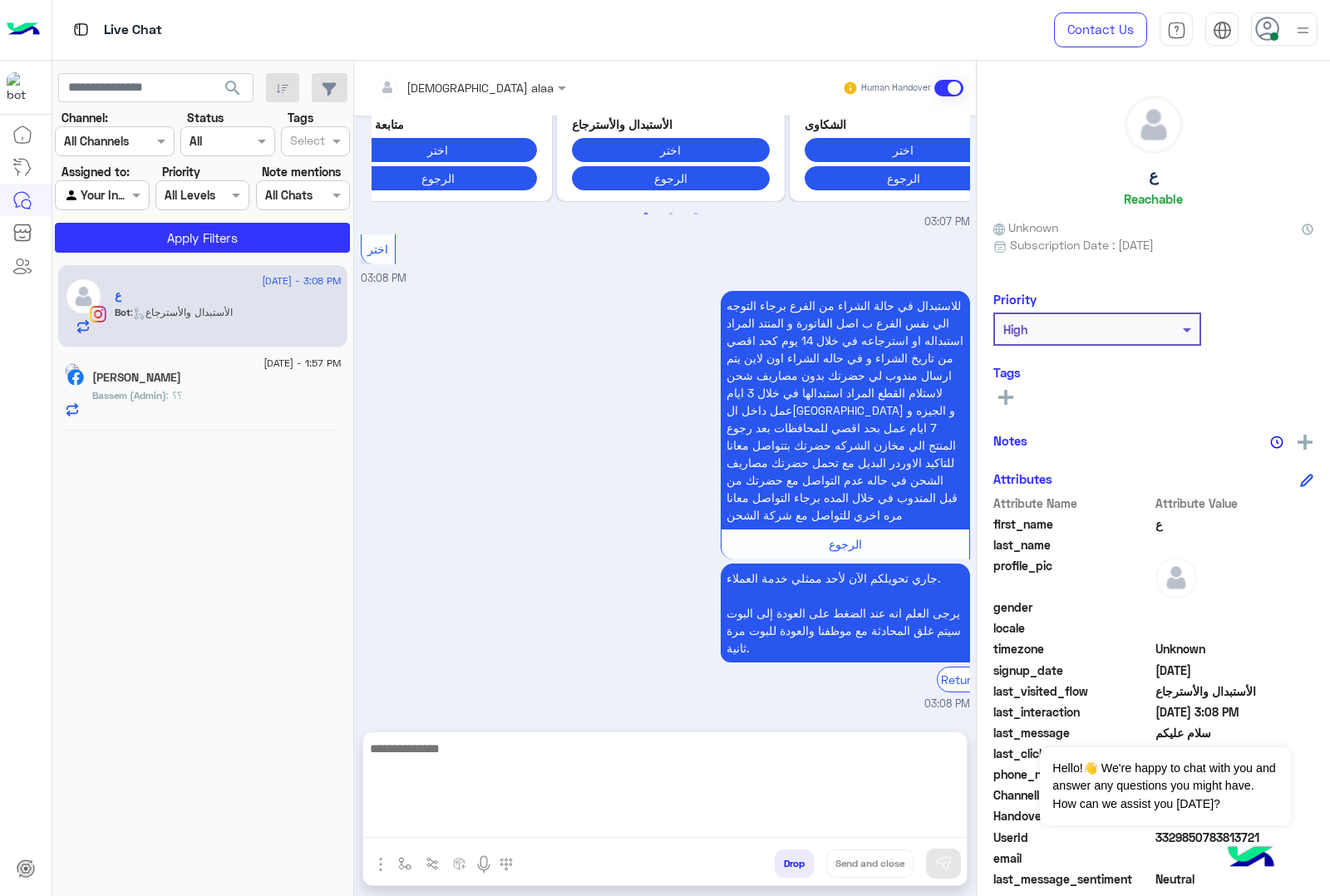
click at [631, 716] on textarea at bounding box center [665, 787] width 603 height 99
type textarea "**********"
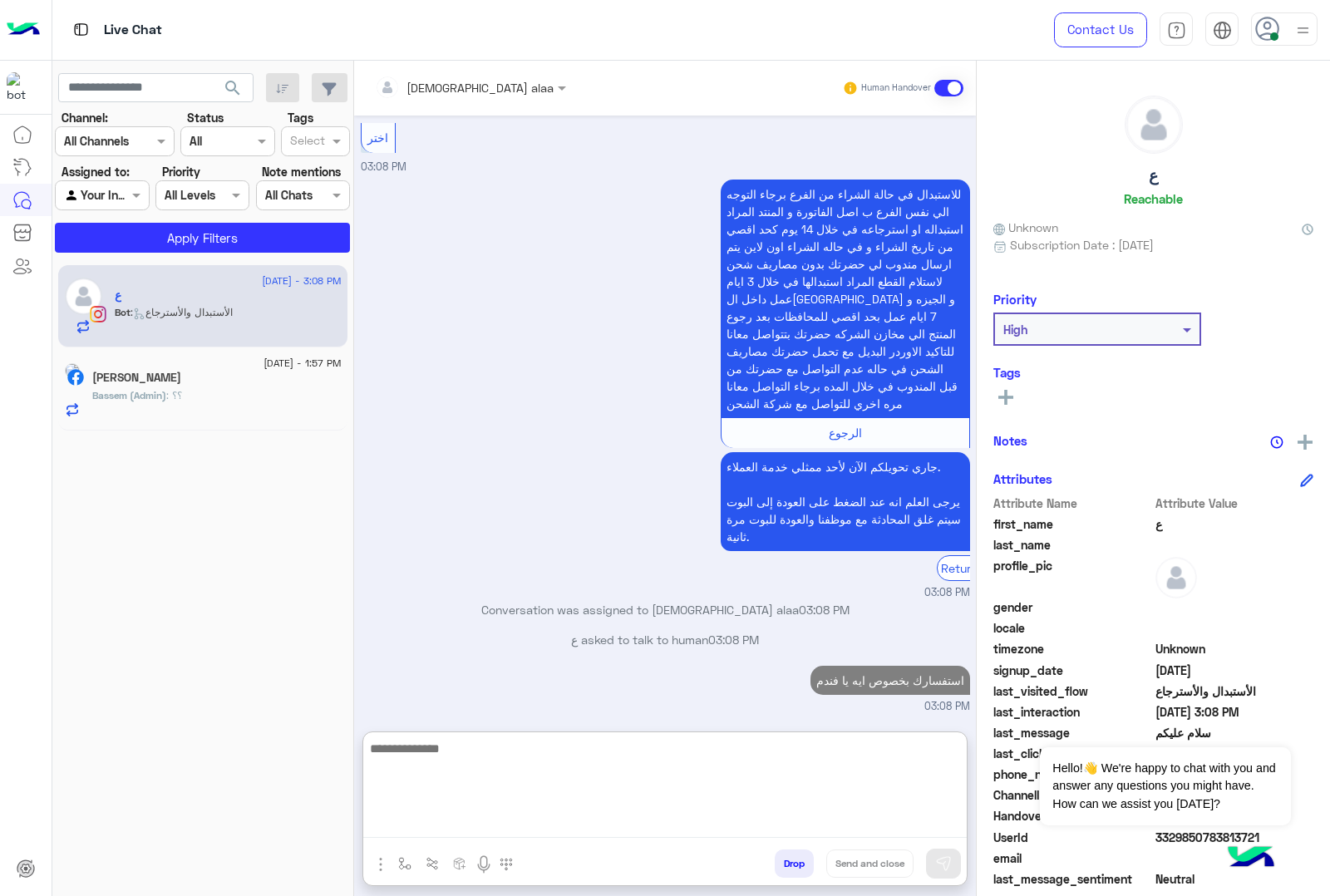
type textarea "*"
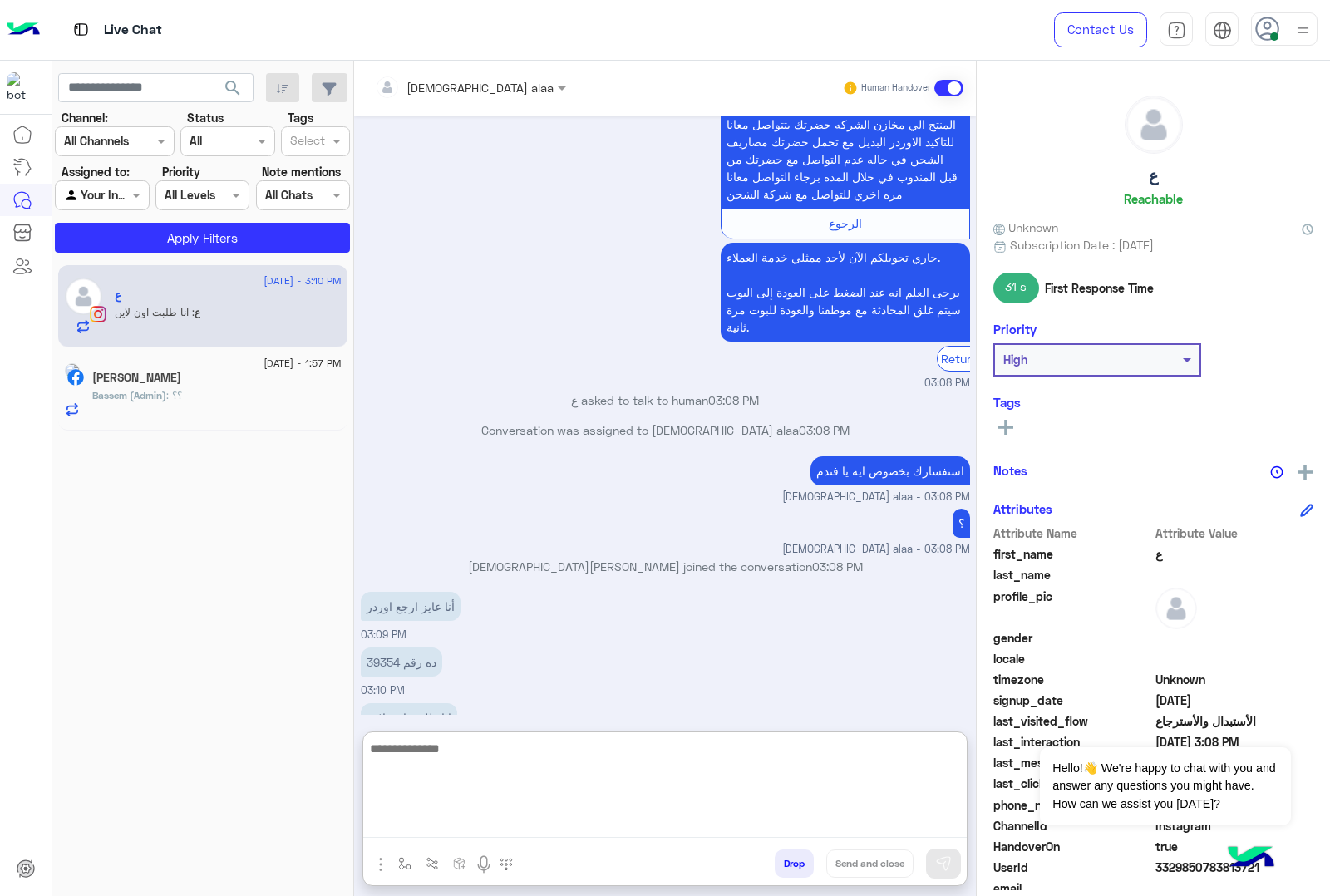
scroll to position [941, 0]
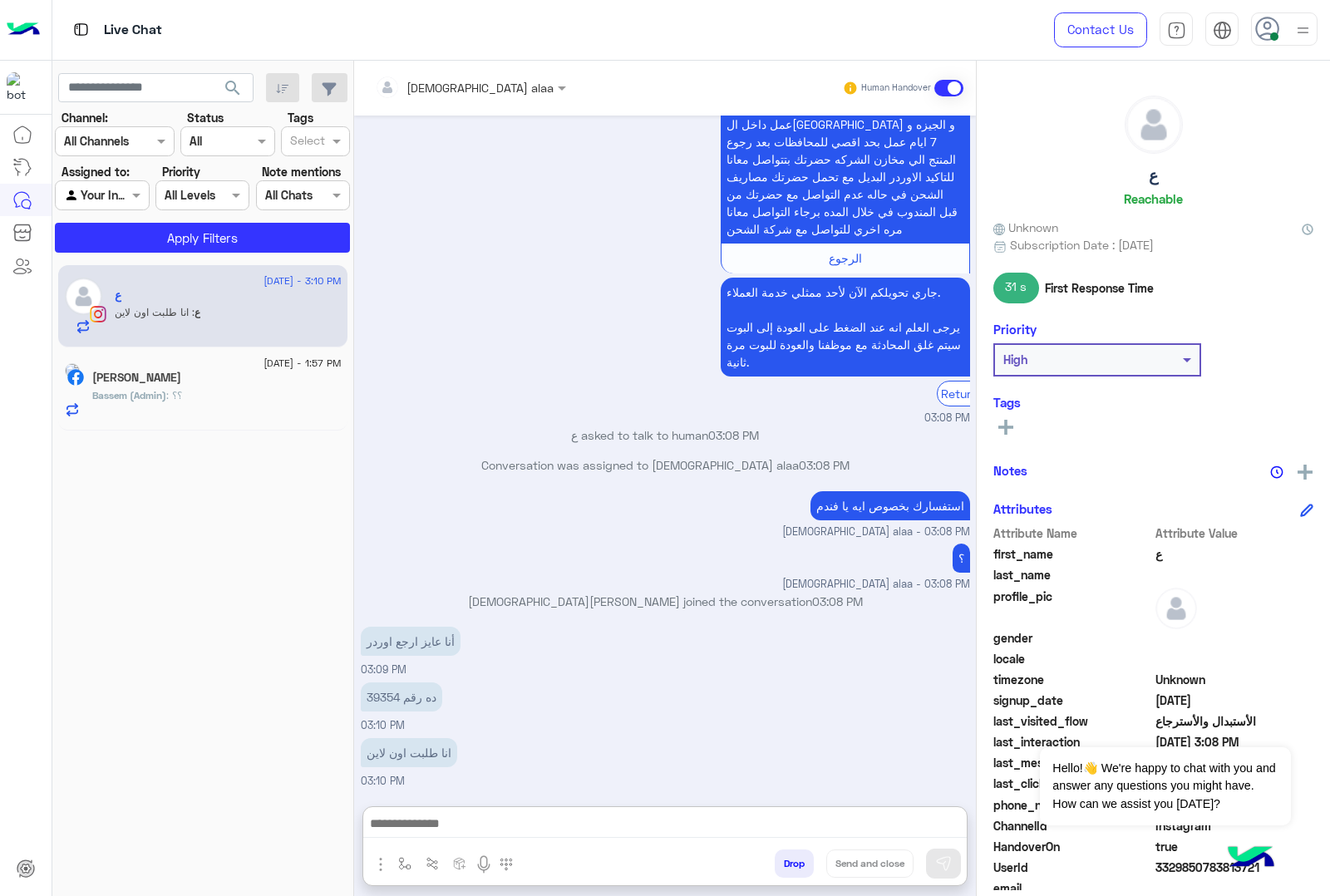
click at [383, 682] on p "ده رقم 39354" at bounding box center [401, 697] width 81 height 29
click at [383, 624] on div "أنا عايز ارجع اوردر 03:09 PM" at bounding box center [665, 649] width 609 height 56
click at [384, 696] on p "ده رقم 39354" at bounding box center [401, 697] width 81 height 29
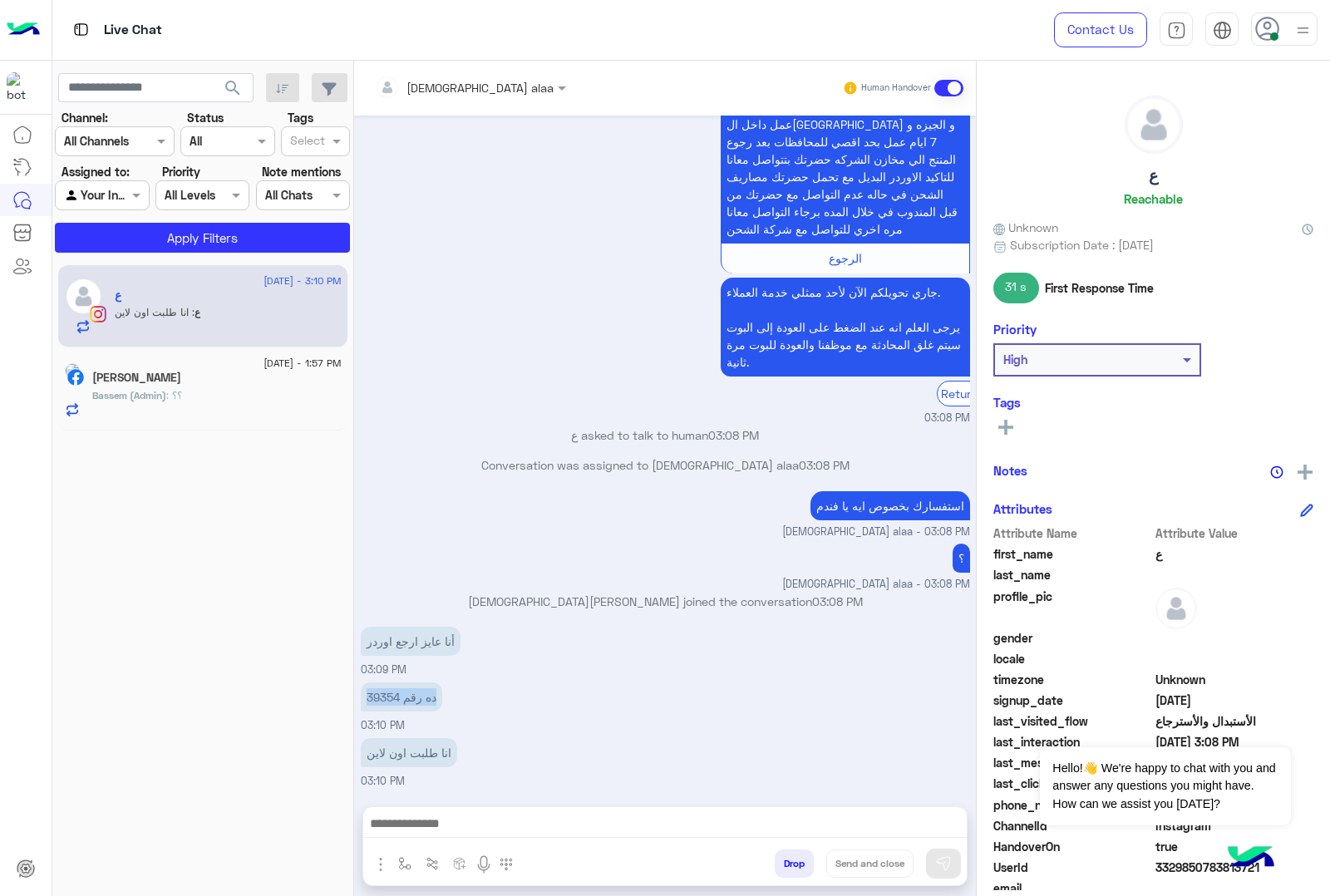
click at [384, 696] on p "ده رقم 39354" at bounding box center [401, 697] width 81 height 29
click at [380, 697] on p "ده رقم 39354" at bounding box center [401, 697] width 81 height 29
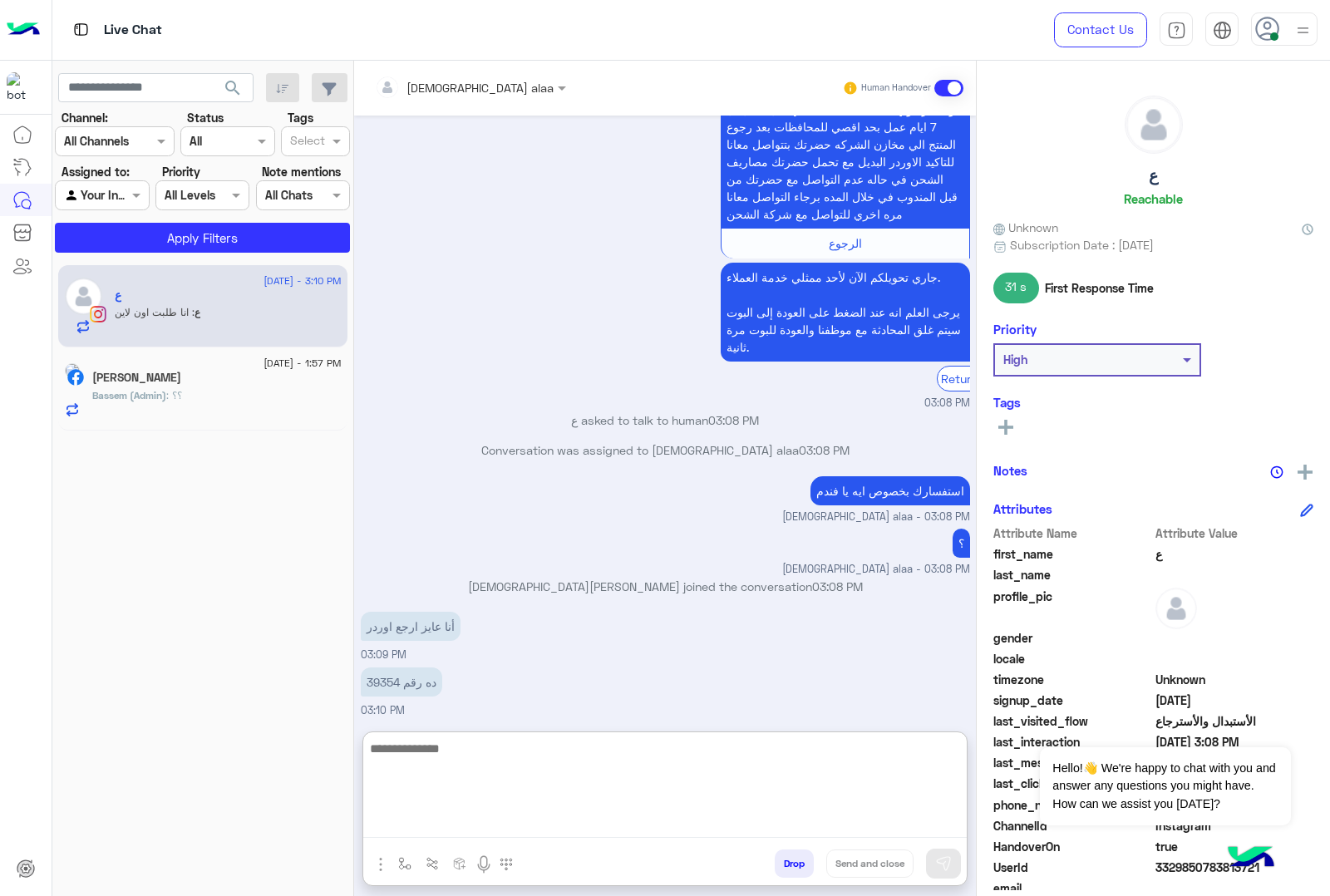
click at [527, 716] on textarea at bounding box center [665, 787] width 603 height 99
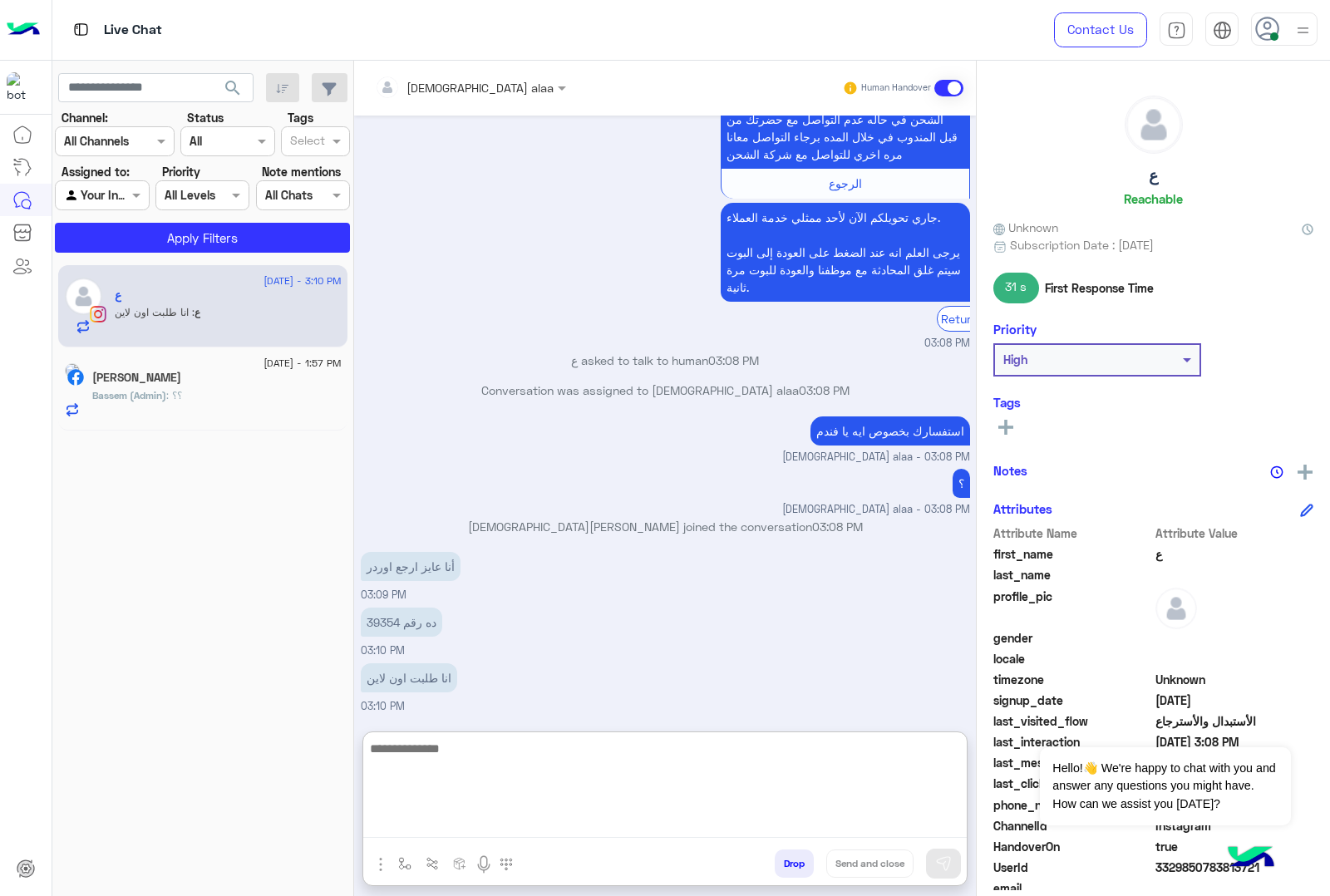
scroll to position [941, 0]
type textarea "**********"
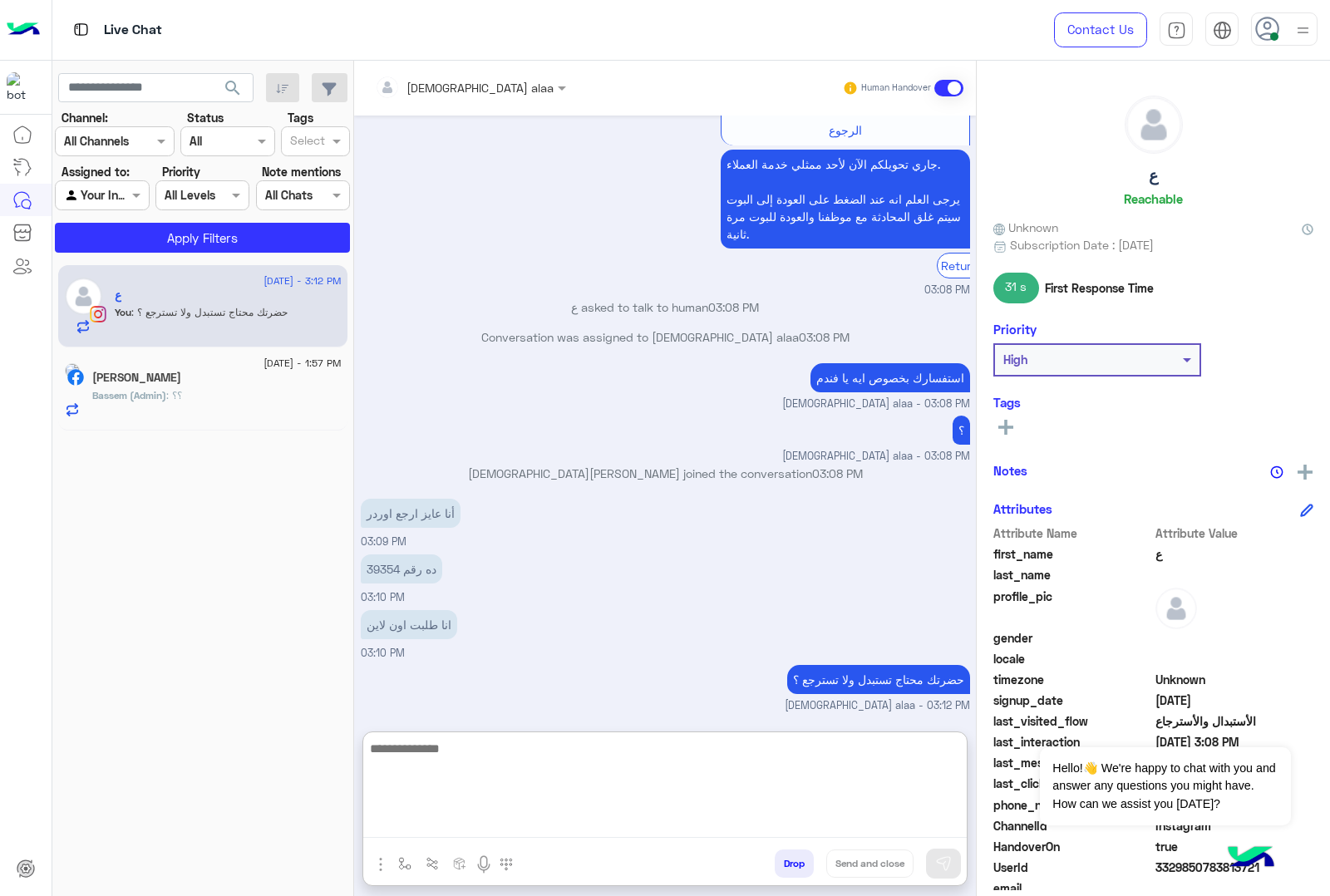
scroll to position [1048, 0]
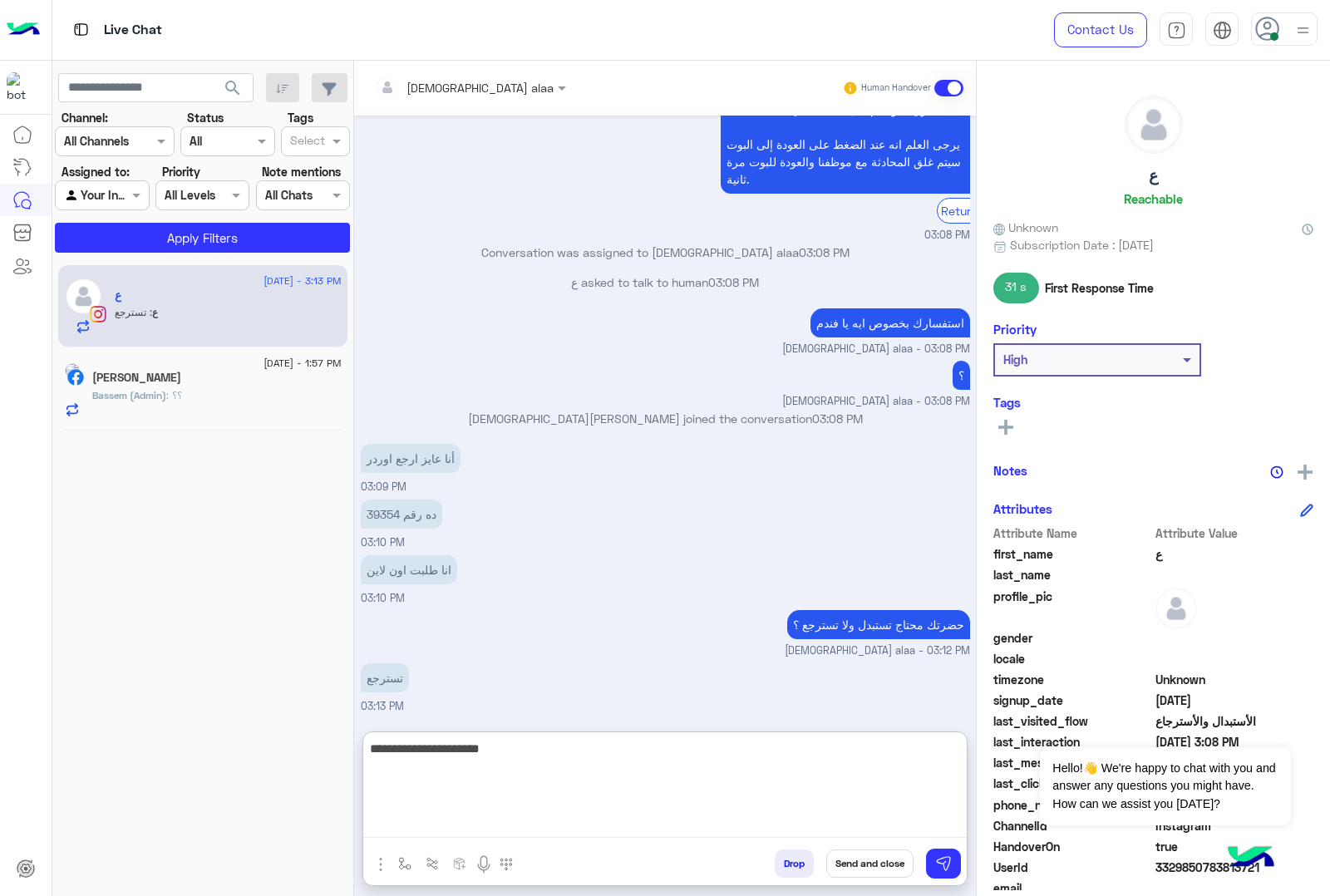
type textarea "**********"
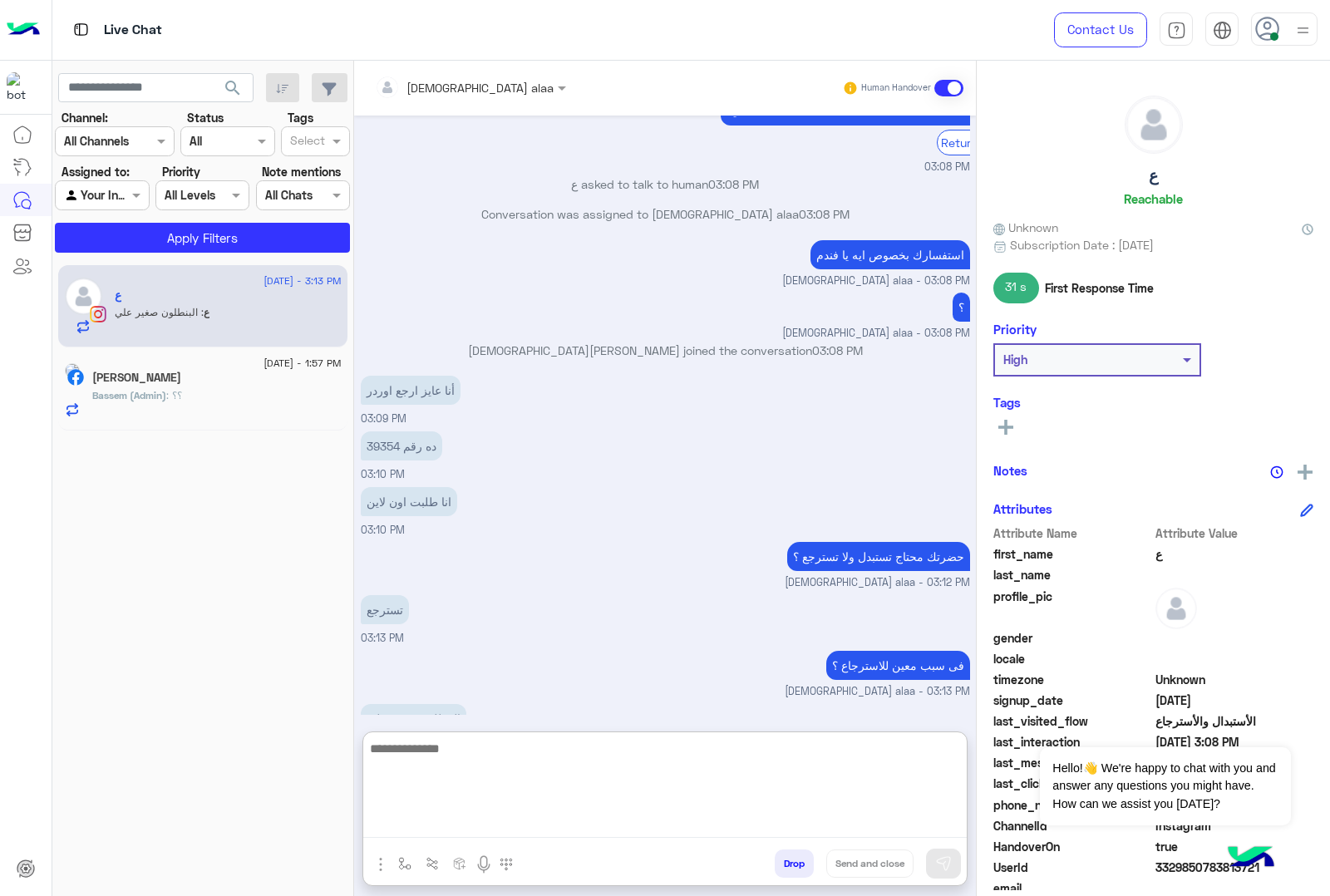
scroll to position [1156, 0]
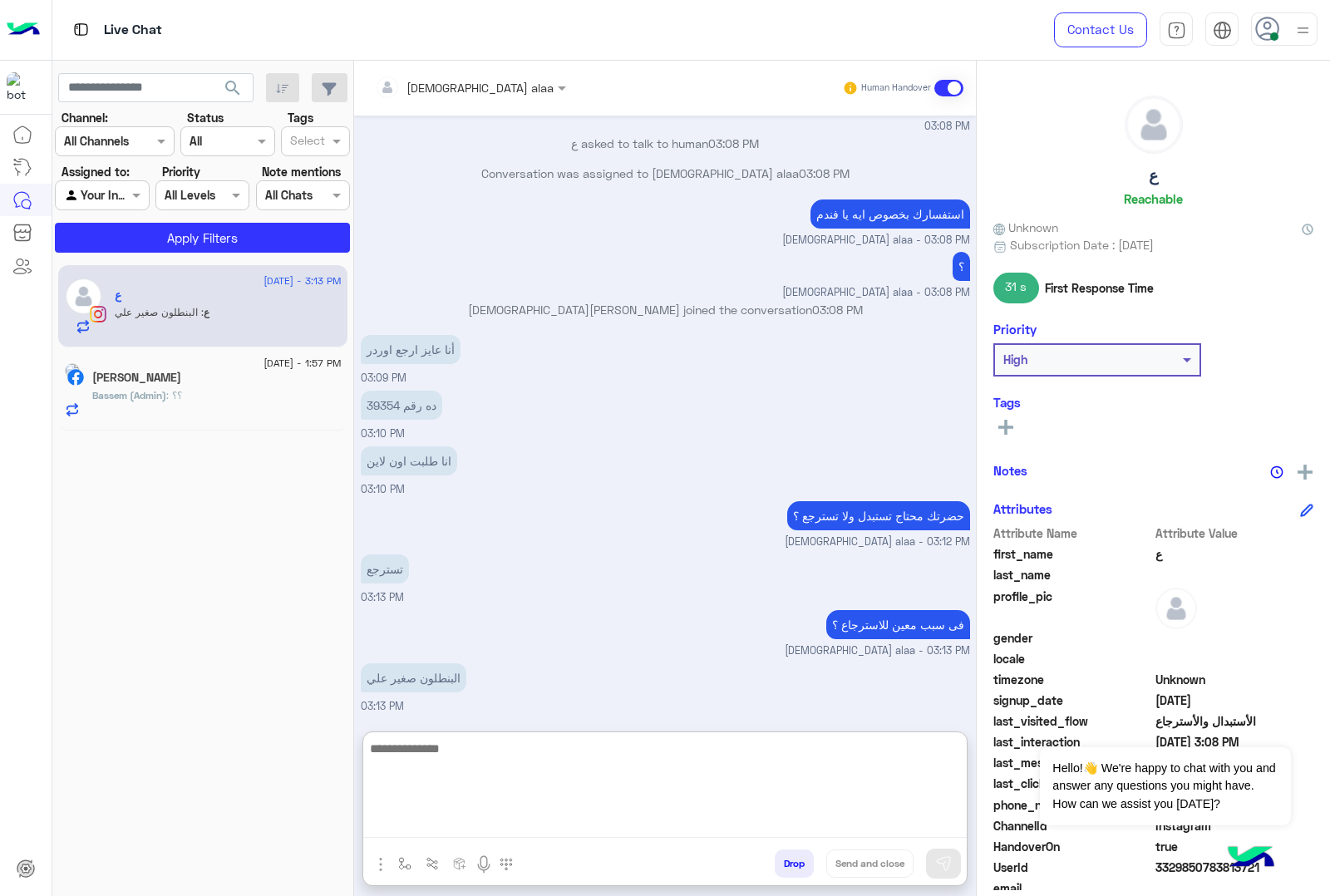
click at [549, 716] on textarea at bounding box center [665, 787] width 603 height 99
type textarea "*"
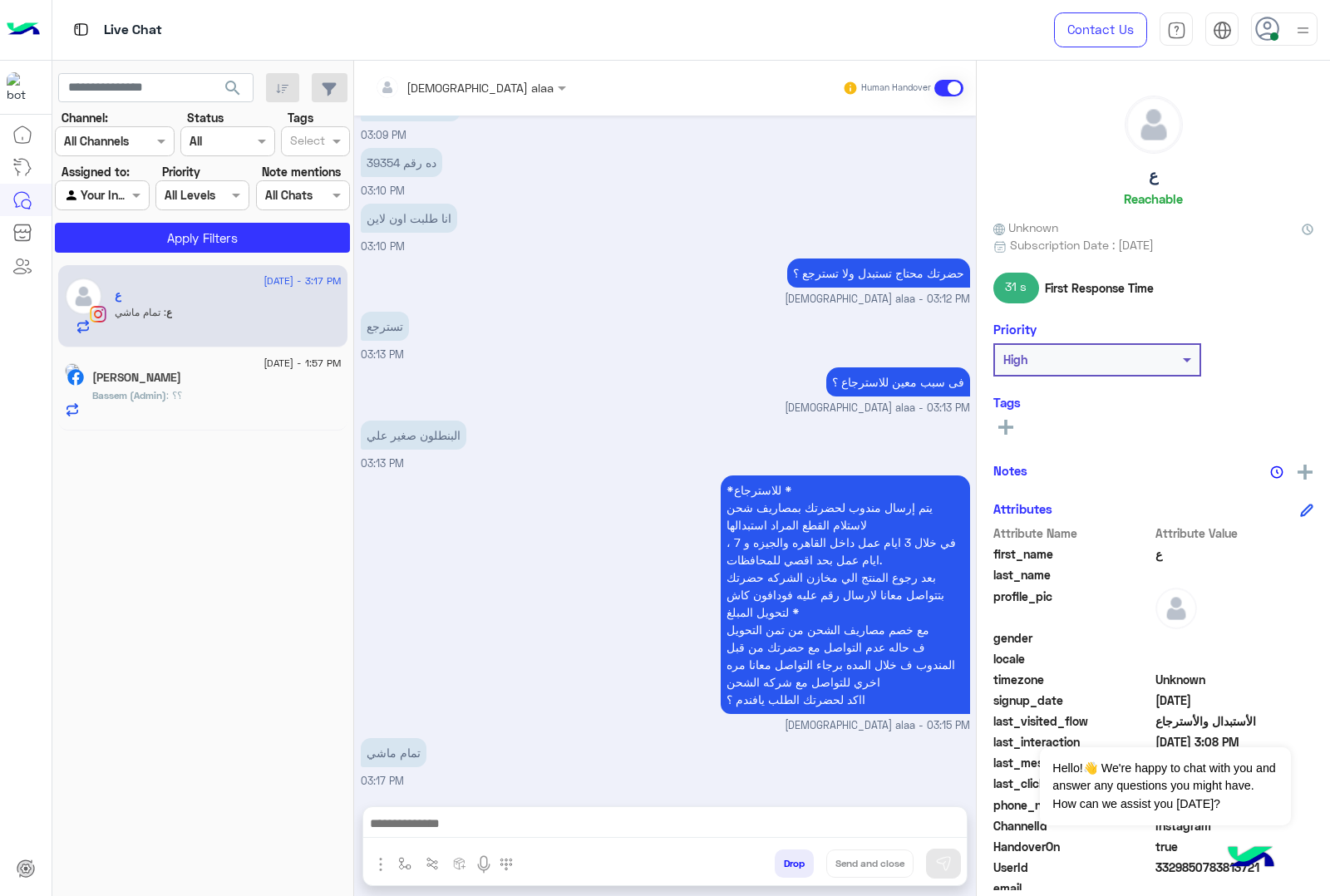
scroll to position [1400, 0]
click at [565, 388] on div "فى سبب معين للاسترجاع ؟ islam alaa - 03:13 PM" at bounding box center [665, 390] width 609 height 53
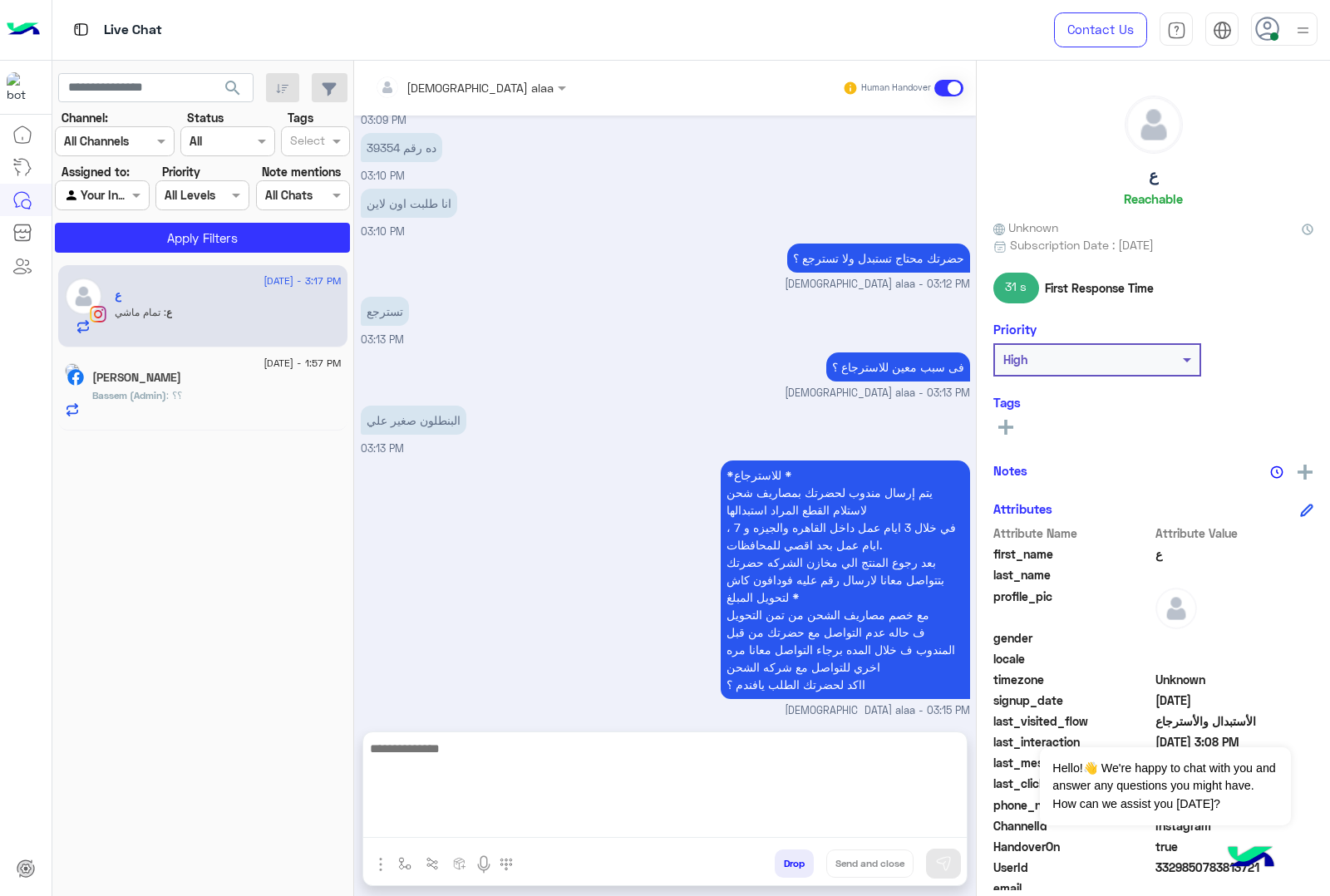
click at [517, 716] on textarea at bounding box center [665, 787] width 603 height 99
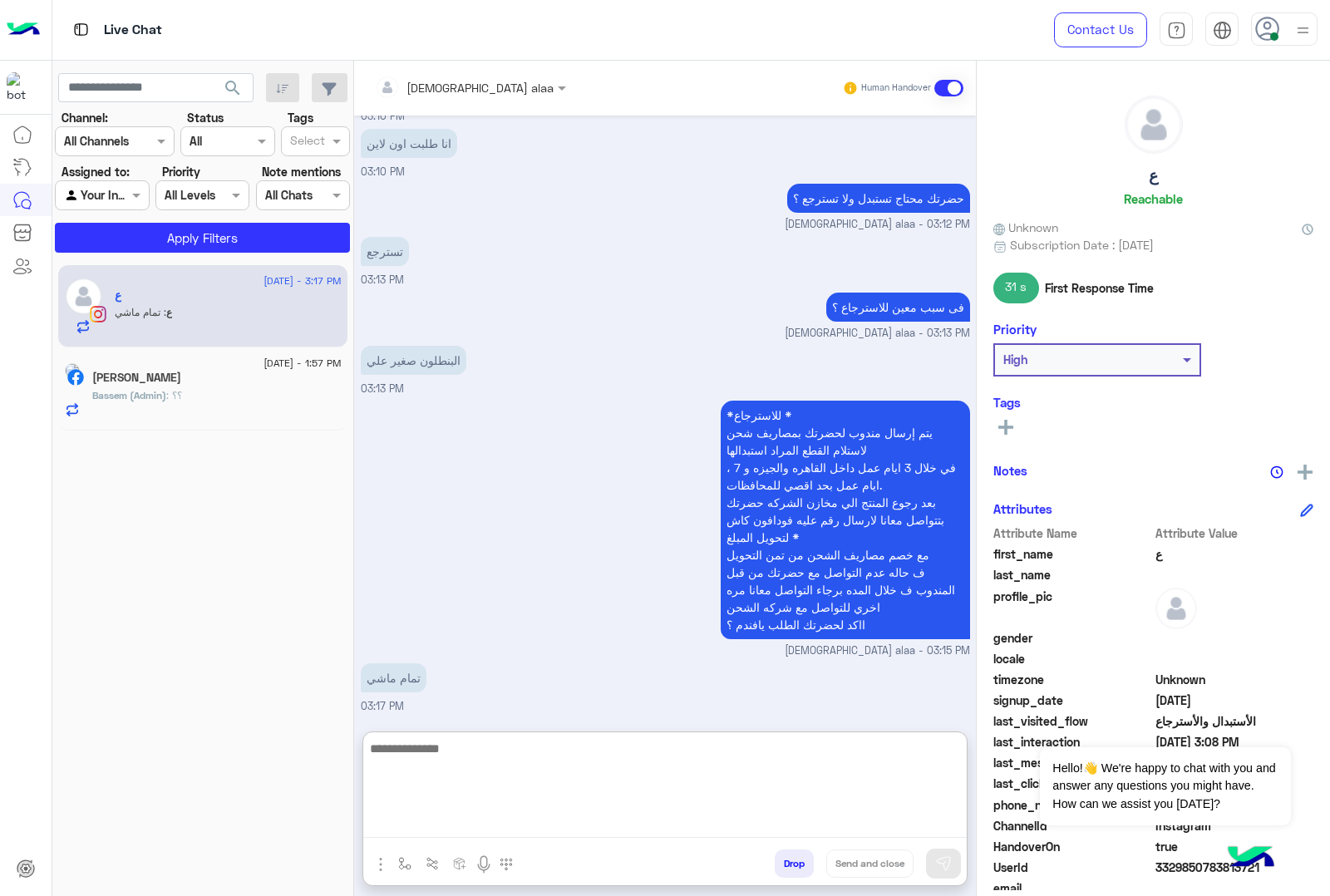
scroll to position [1475, 0]
type textarea "**********"
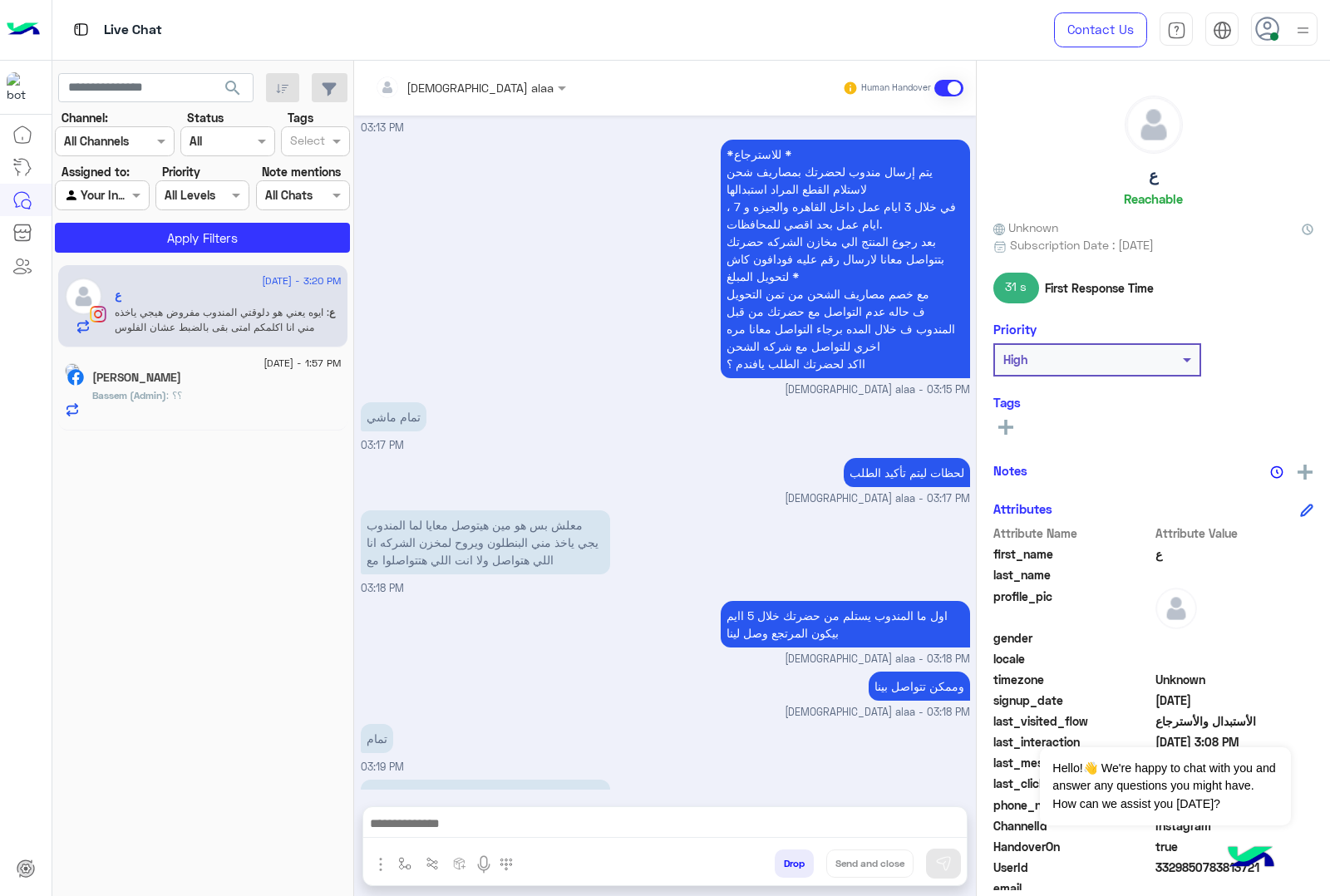
scroll to position [1811, 0]
